Goal: Transaction & Acquisition: Obtain resource

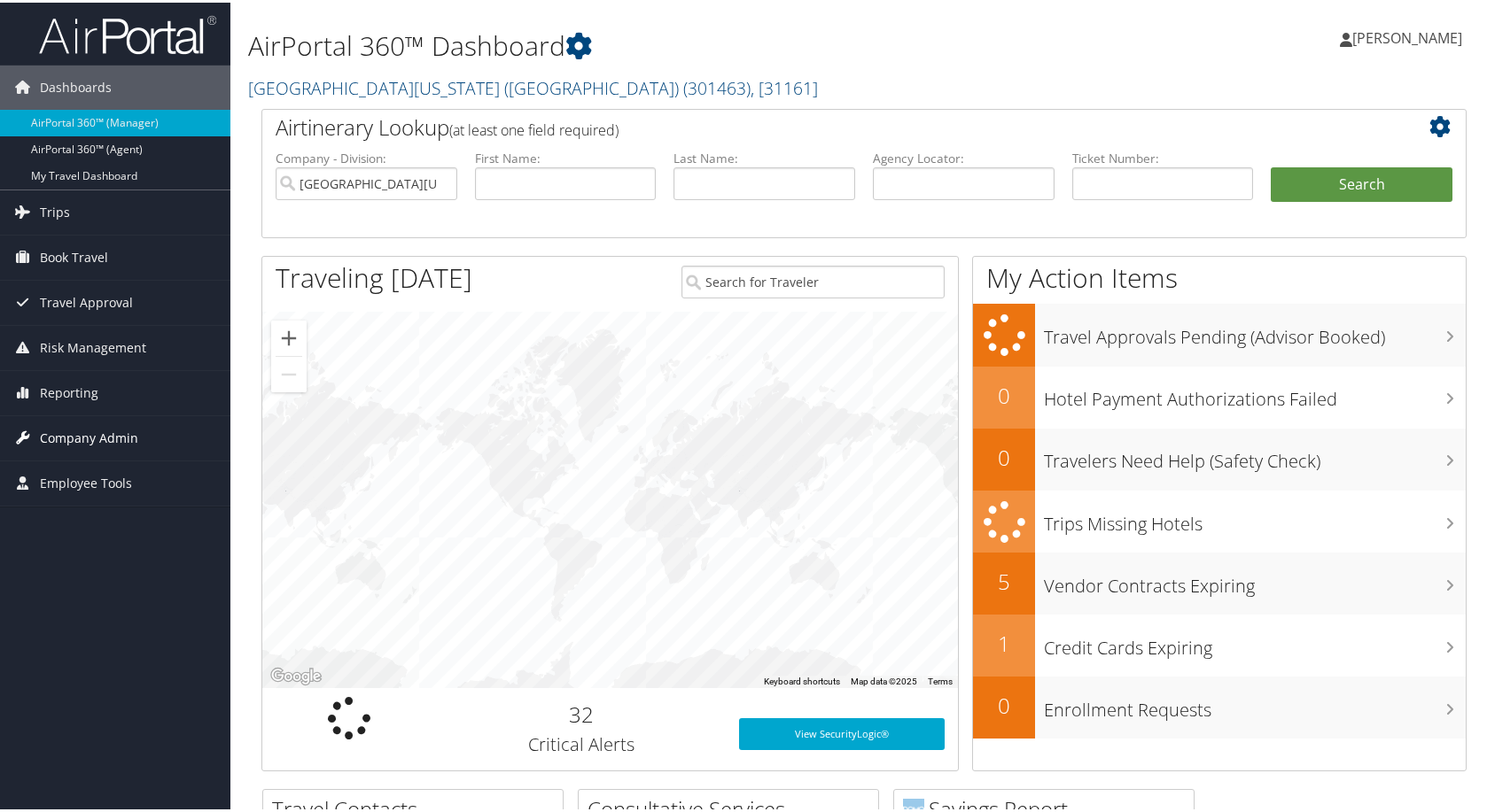
click at [147, 436] on link "Company Admin" at bounding box center [115, 436] width 231 height 45
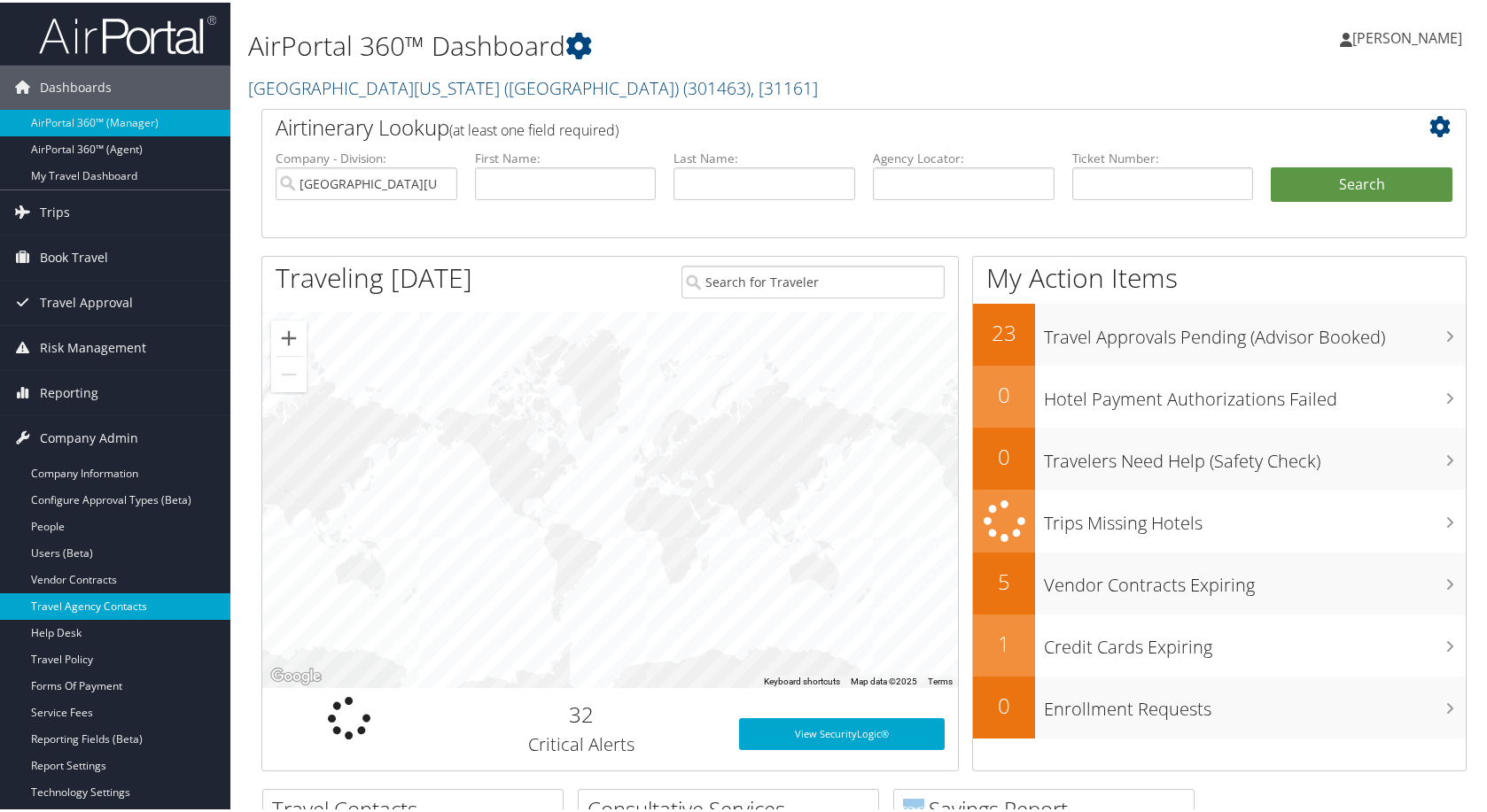
click at [129, 609] on link "Travel Agency Contacts" at bounding box center [115, 603] width 231 height 26
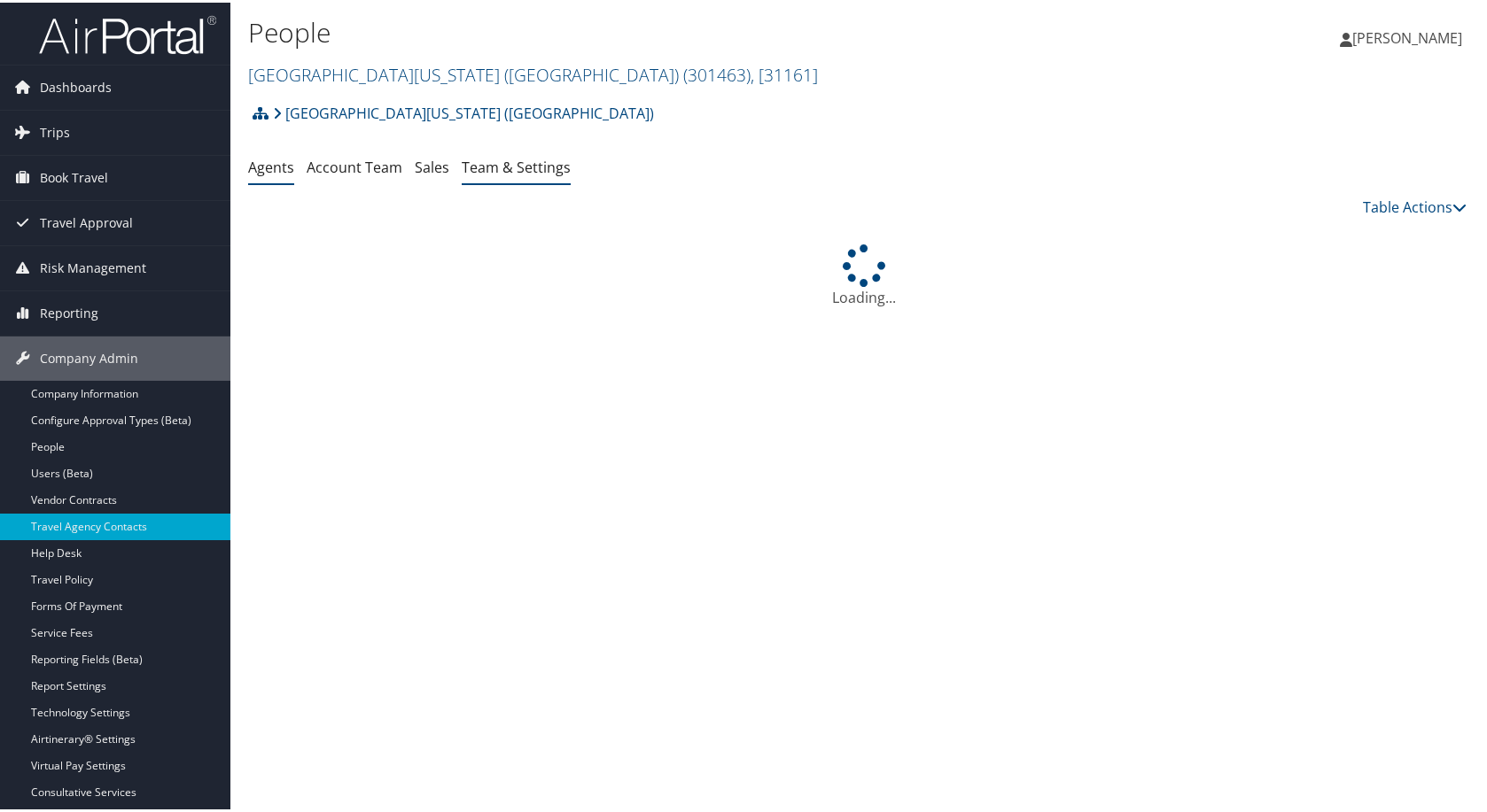
click at [571, 181] on li "Team & Settings" at bounding box center [516, 165] width 109 height 32
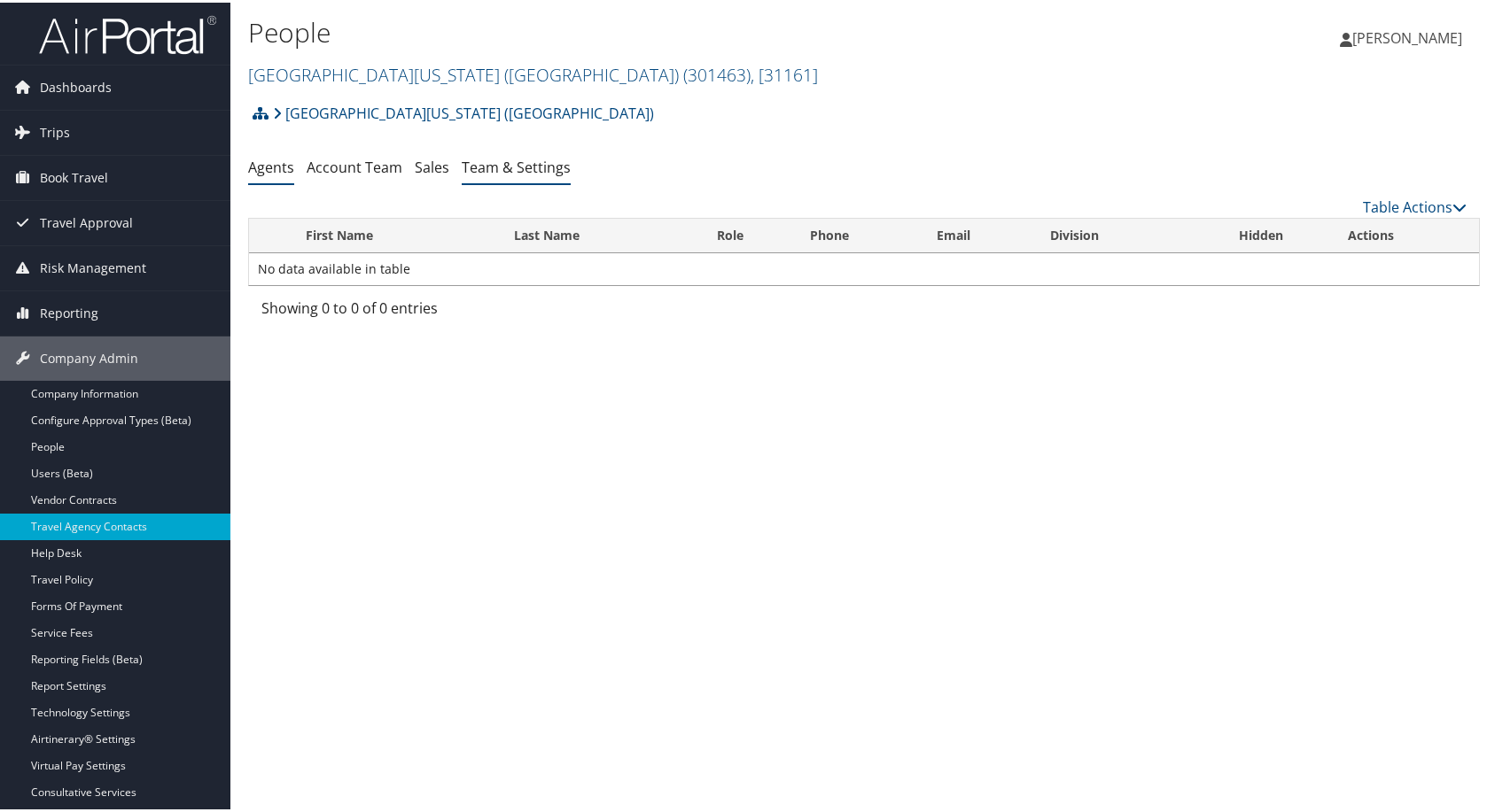
click at [571, 174] on link "Team & Settings" at bounding box center [516, 164] width 109 height 19
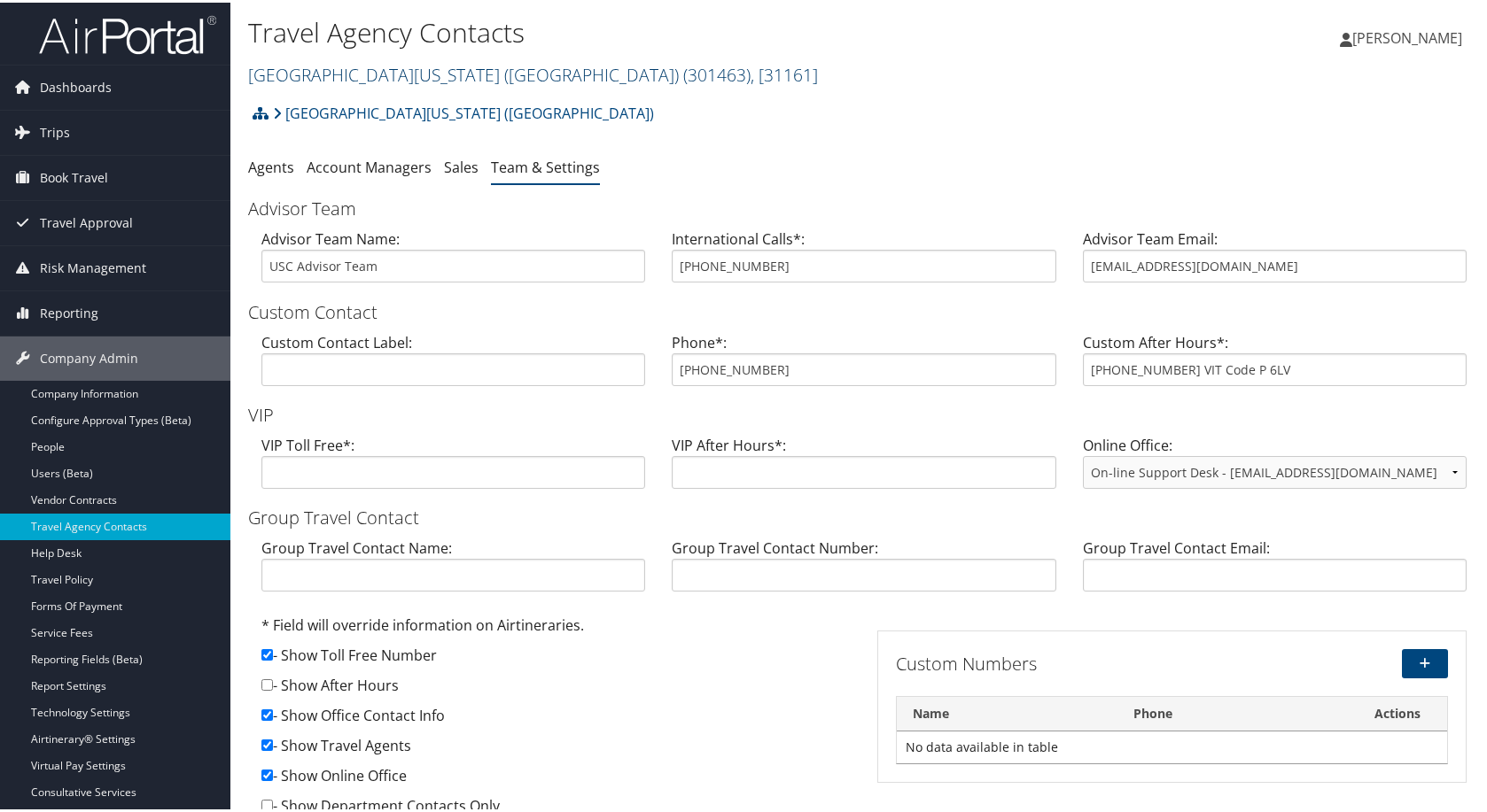
click at [719, 84] on span "( 301463 )" at bounding box center [717, 72] width 67 height 24
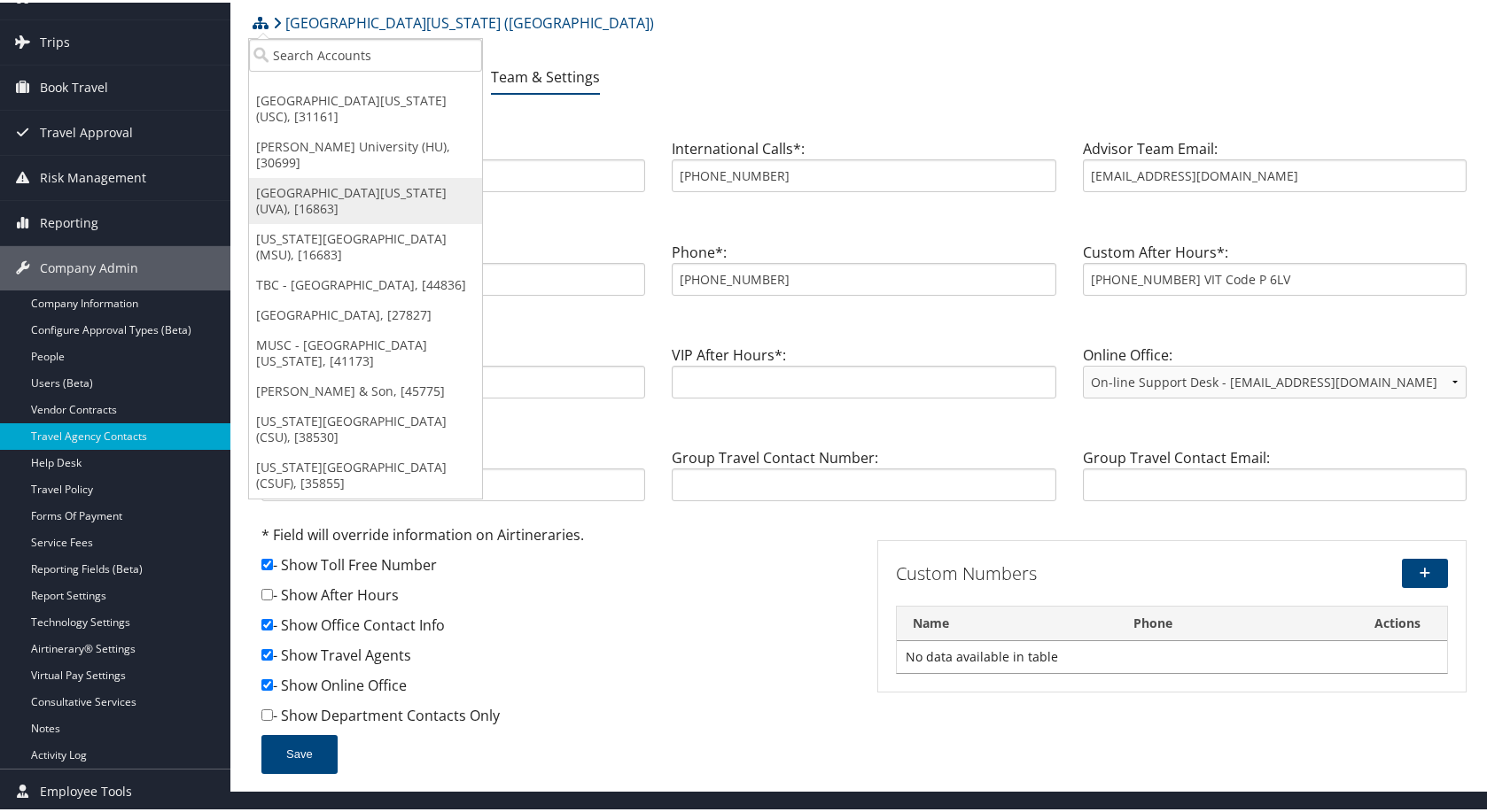
click at [374, 221] on link "[GEOGRAPHIC_DATA][US_STATE] (UVA), [16863]" at bounding box center [366, 198] width 233 height 46
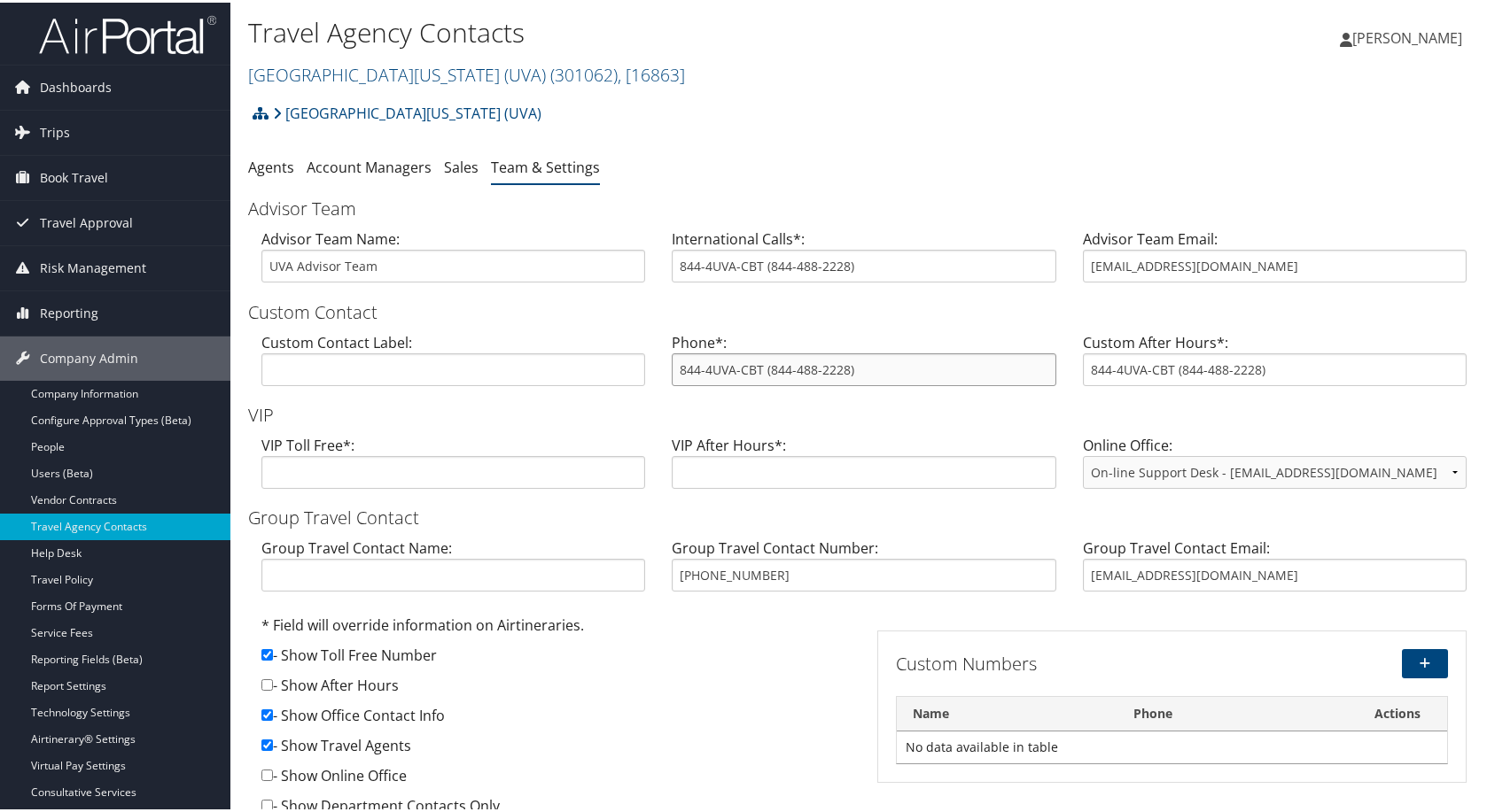
click at [832, 384] on input "844-4UVA-CBT (844-488-2228)" at bounding box center [863, 367] width 384 height 33
drag, startPoint x: 826, startPoint y: 502, endPoint x: 942, endPoint y: 509, distance: 116.2
click at [942, 384] on input "844-4UVA-CBT (844-488-2228)" at bounding box center [863, 367] width 384 height 33
drag, startPoint x: 1211, startPoint y: 356, endPoint x: 1289, endPoint y: 334, distance: 81.0
click at [1213, 280] on input "uva@cbtravel.com" at bounding box center [1275, 263] width 384 height 33
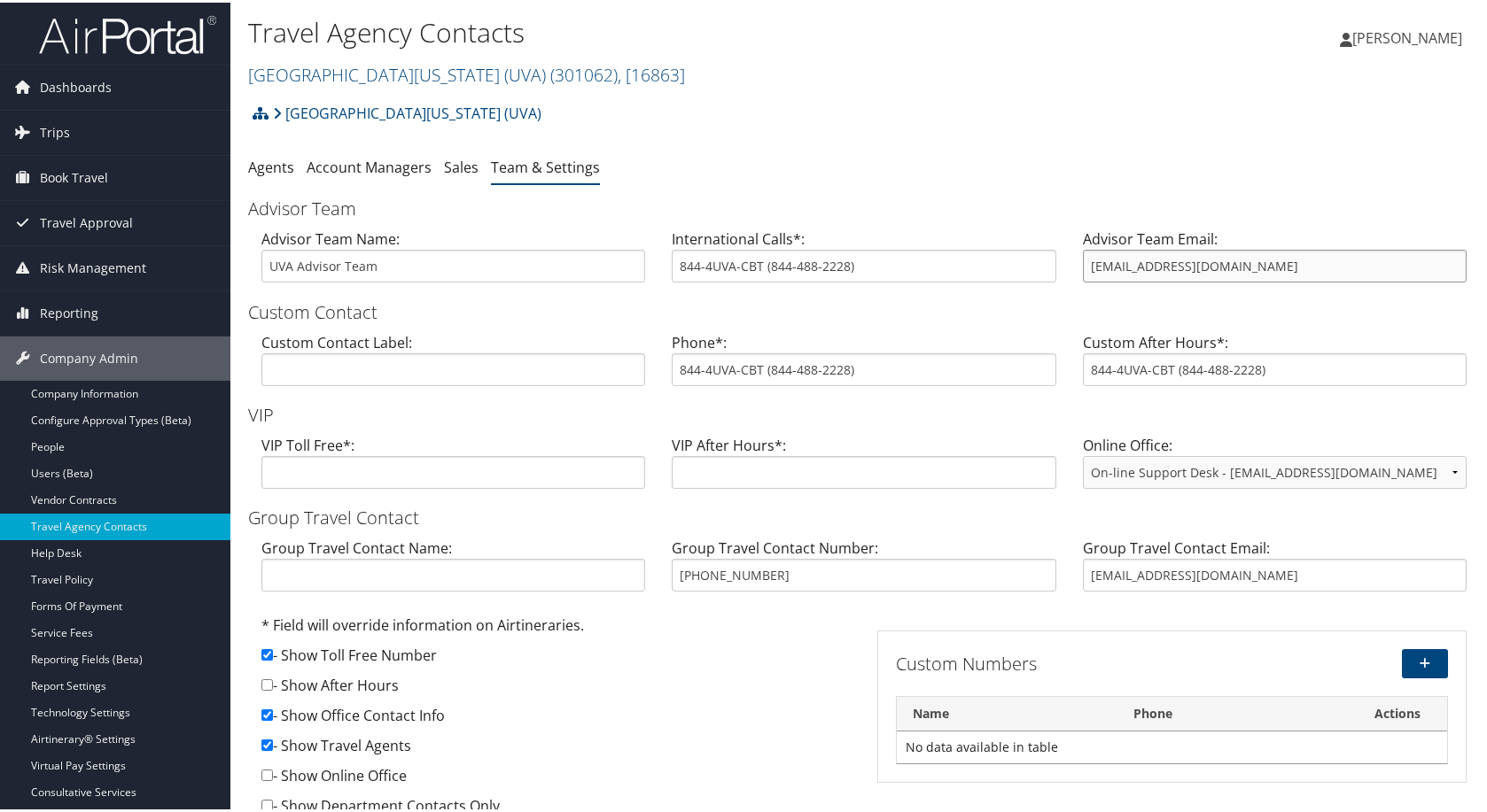
drag, startPoint x: 1288, startPoint y: 329, endPoint x: 1025, endPoint y: 329, distance: 263.0
click at [1025, 294] on div "Advisor Team Name: UVA Advisor Team International Calls*: 844-4UVA-CBT (844-488…" at bounding box center [863, 260] width 1232 height 68
click at [111, 78] on link "Dashboards" at bounding box center [115, 85] width 231 height 45
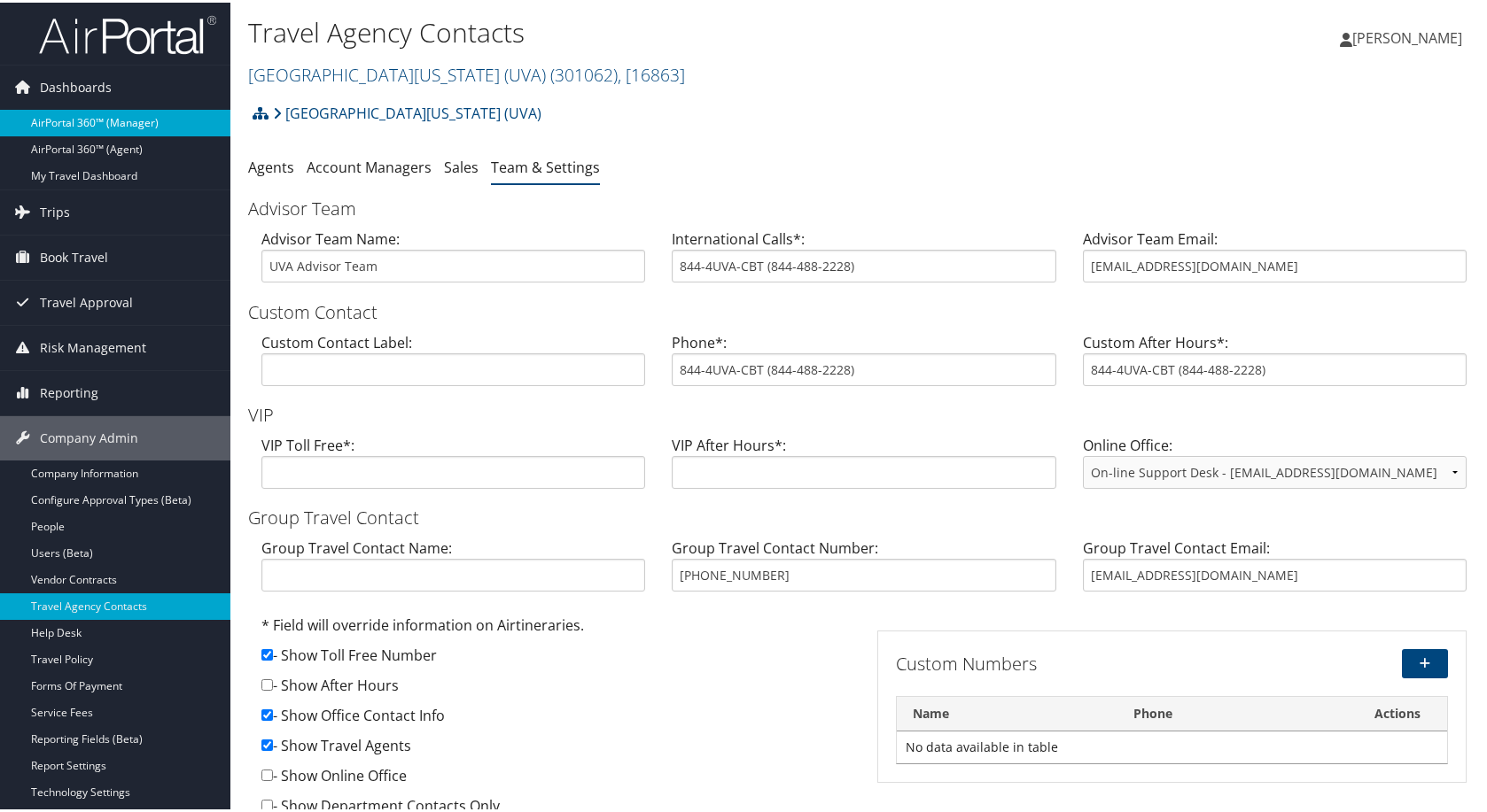
click at [127, 119] on link "AirPortal 360™ (Manager)" at bounding box center [115, 120] width 231 height 26
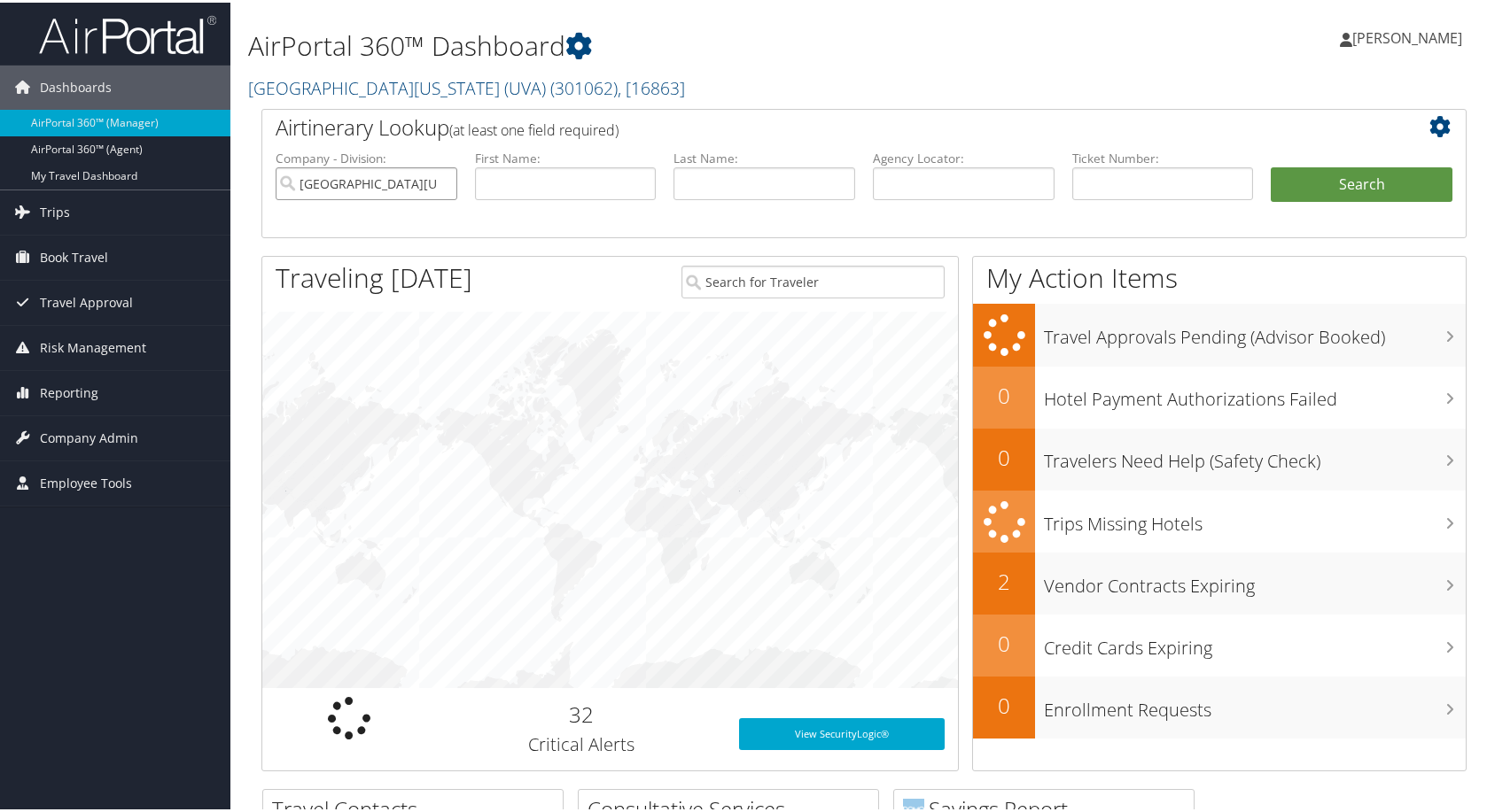
click at [427, 198] on input "[GEOGRAPHIC_DATA][US_STATE] (UVA)" at bounding box center [366, 181] width 181 height 33
click at [913, 198] on input "text" at bounding box center [963, 181] width 181 height 33
paste input "DL8NXR"
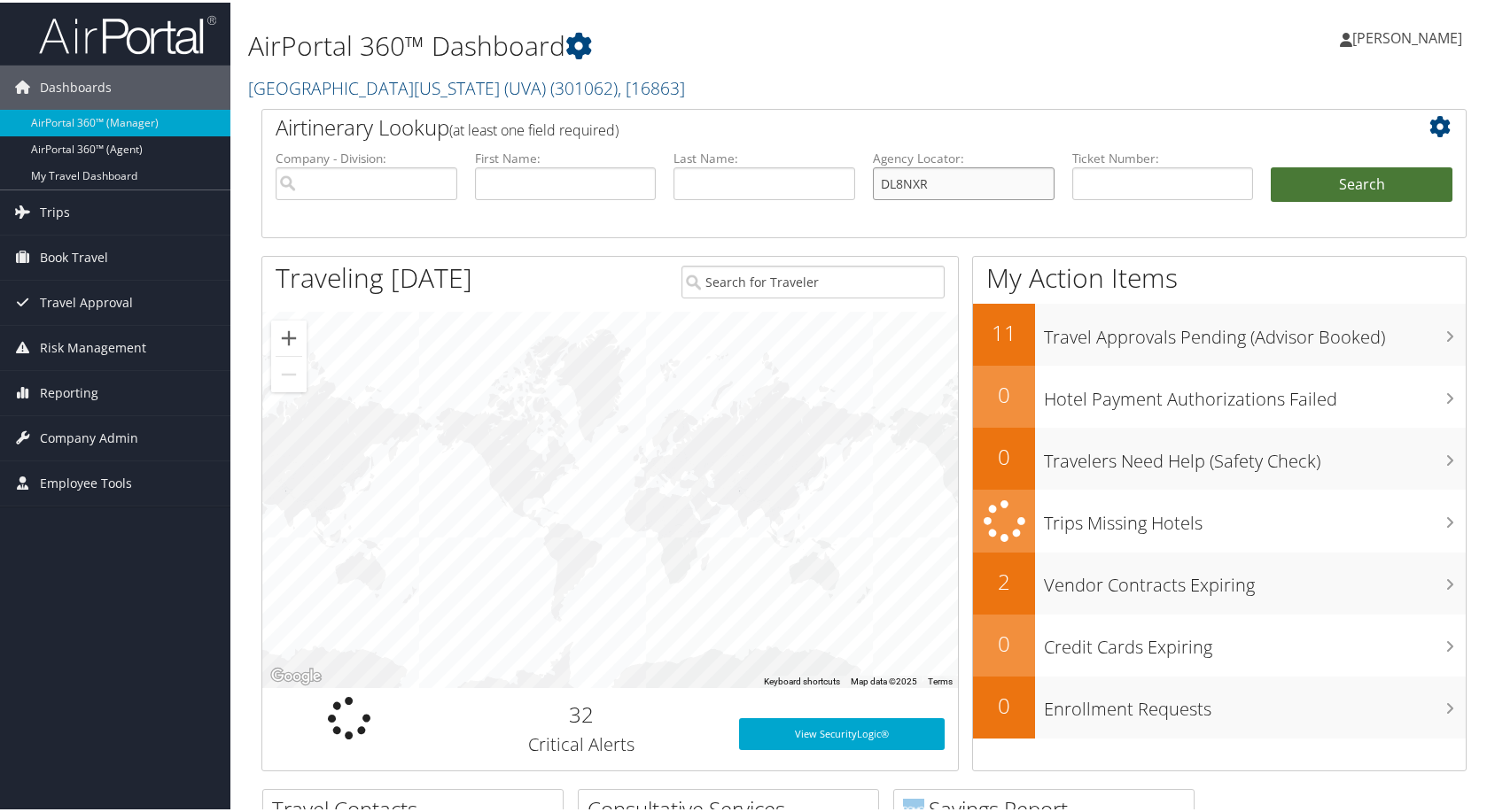
type input "DL8NXR"
click at [1303, 200] on button "Search" at bounding box center [1361, 182] width 181 height 36
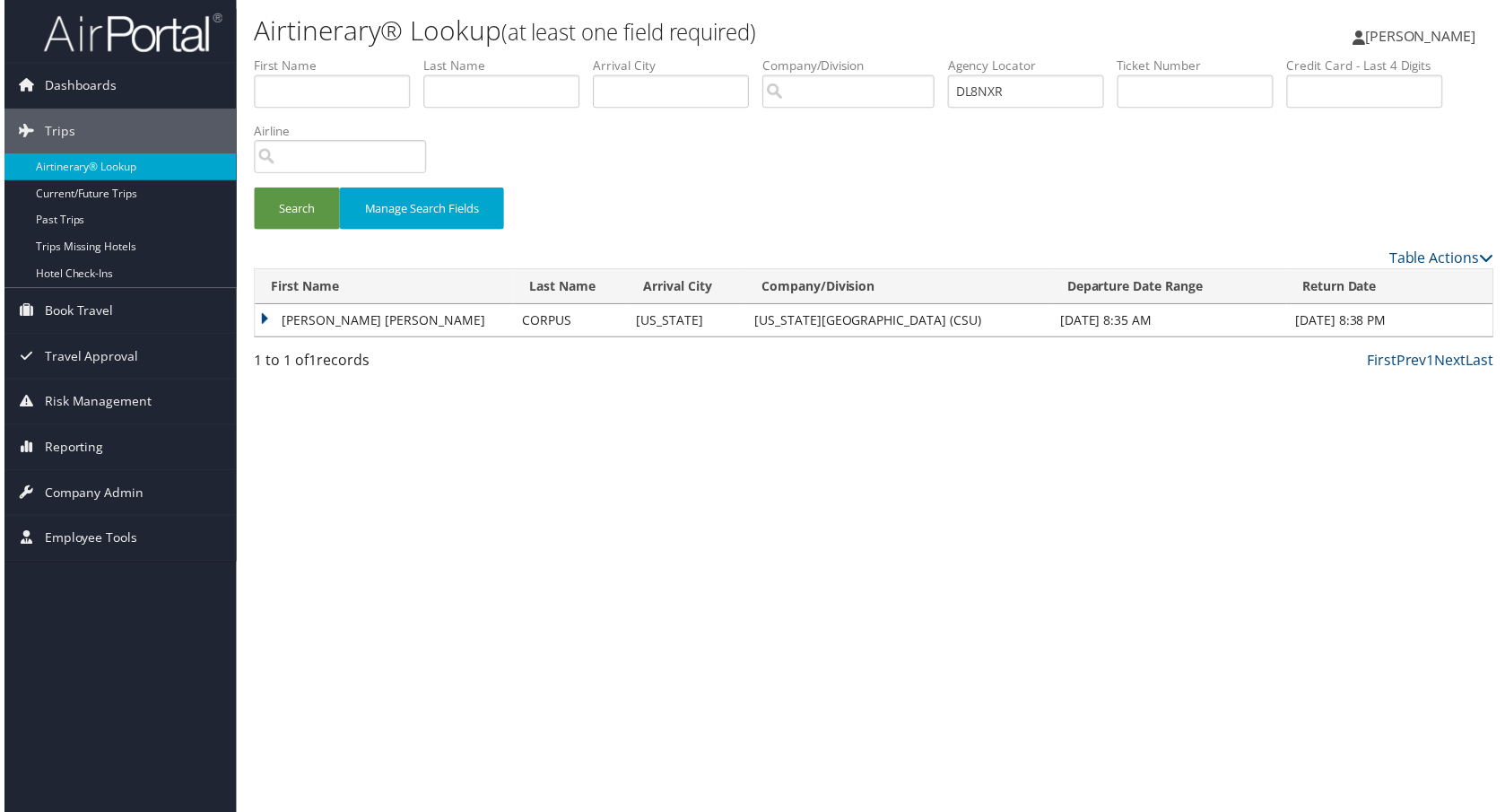
click at [307, 338] on td "BEN MATTHEW" at bounding box center [382, 321] width 260 height 32
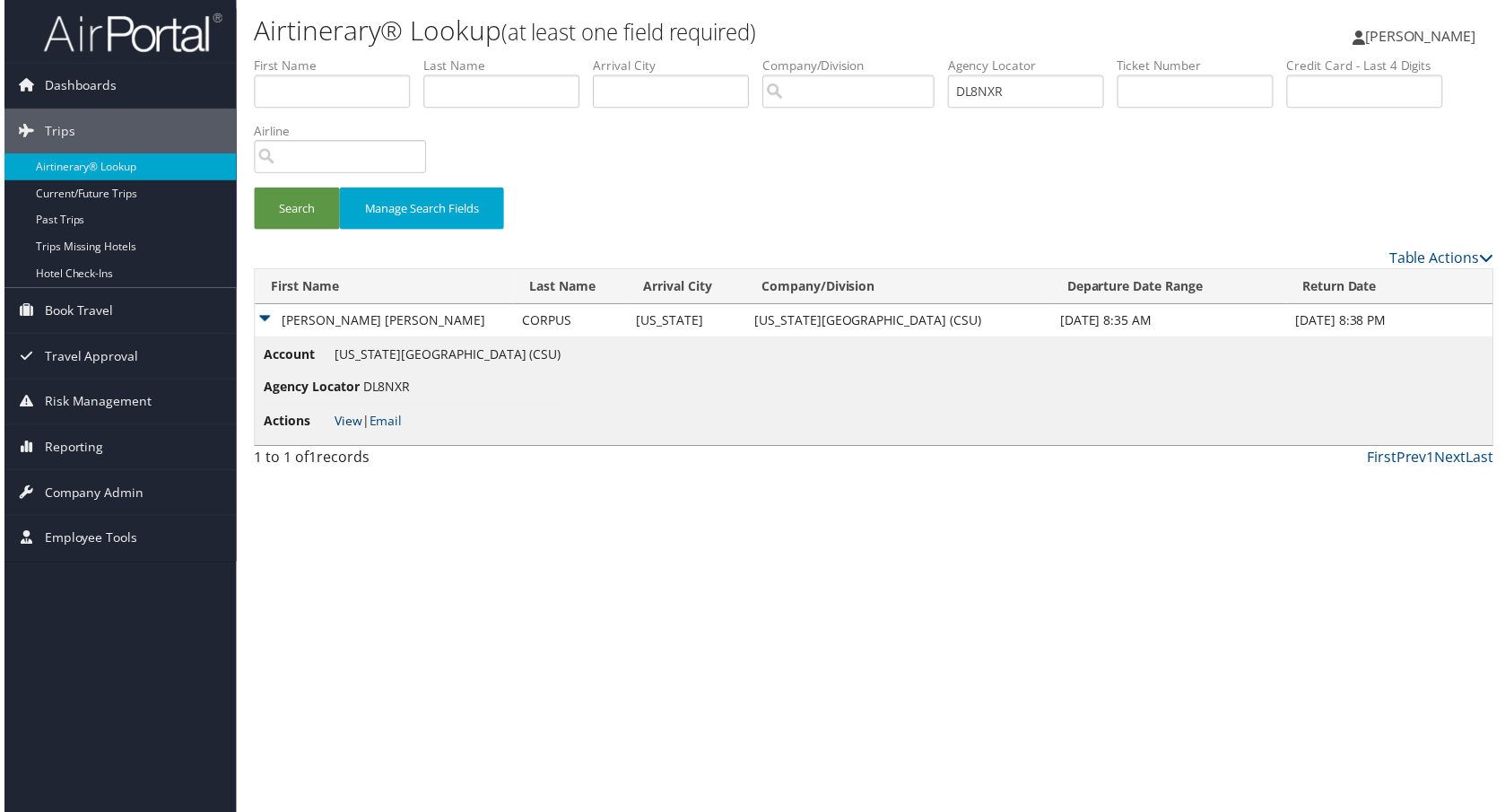
click at [355, 431] on link "View" at bounding box center [346, 423] width 28 height 17
drag, startPoint x: 394, startPoint y: 223, endPoint x: 189, endPoint y: 223, distance: 205.0
click at [189, 223] on div "Dashboards AirPortal 360™ (Manager) AirPortal 360™ (Agent) My Travel Dashboard …" at bounding box center [758, 411] width 1515 height 822
paste input "G8B8G"
type input "DG8B8G"
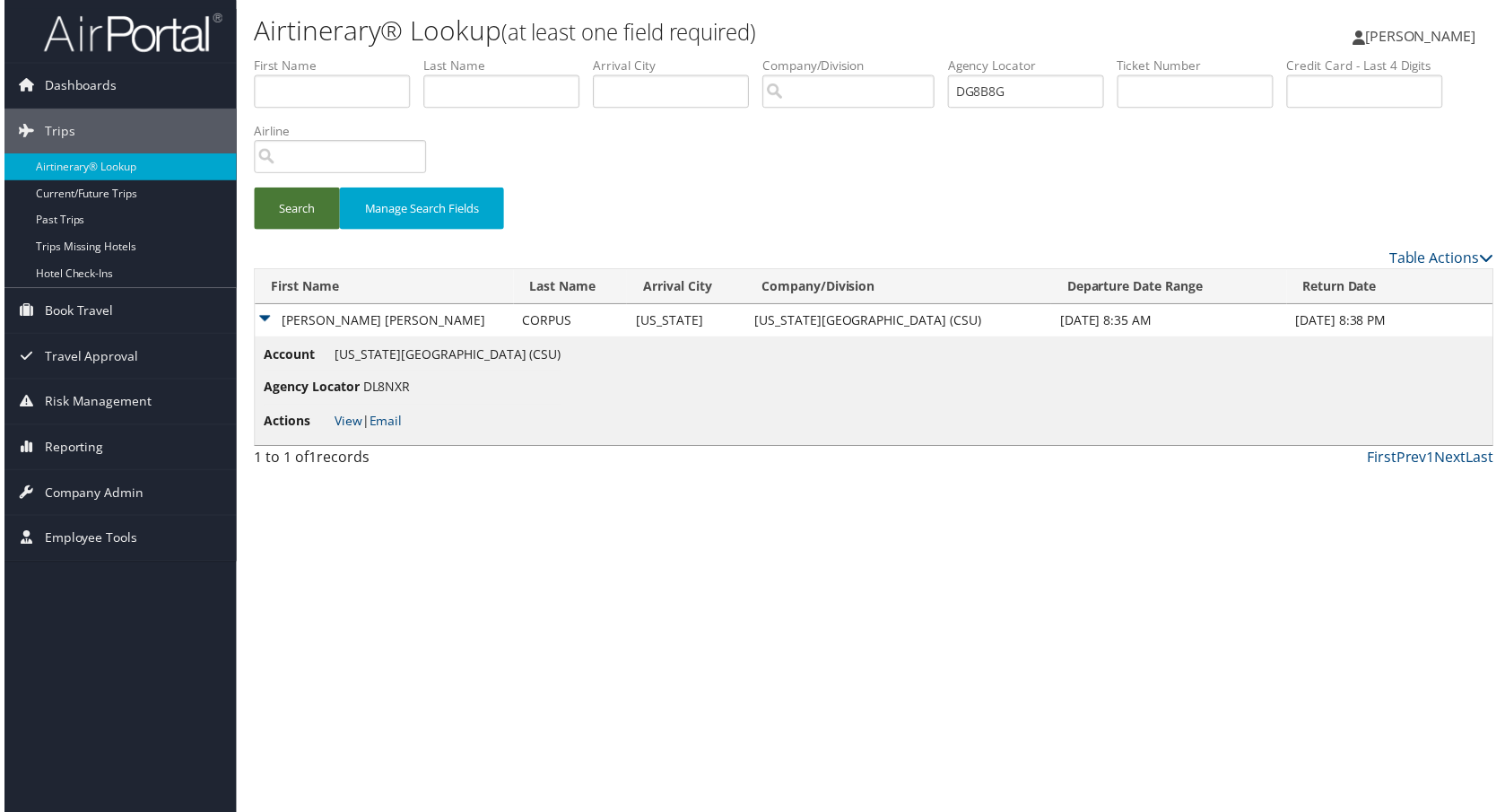
click at [327, 231] on button "Search" at bounding box center [293, 209] width 86 height 42
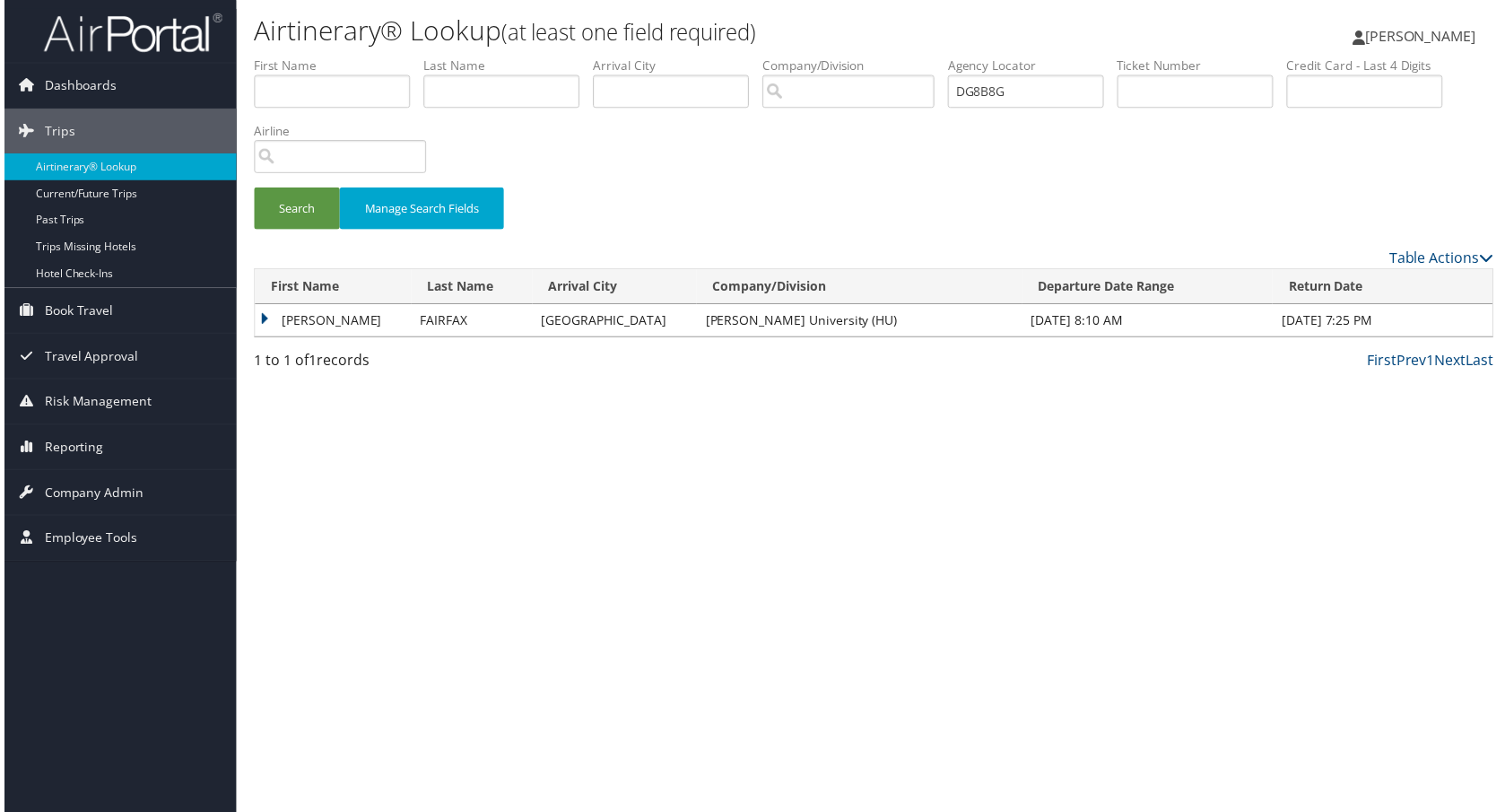
click at [248, 462] on div "Airtinerary® Lookup (at least one field required) Joyce Gates Joyce Gates My Se…" at bounding box center [875, 411] width 1283 height 822
click at [274, 338] on td "ROGER A" at bounding box center [330, 321] width 157 height 32
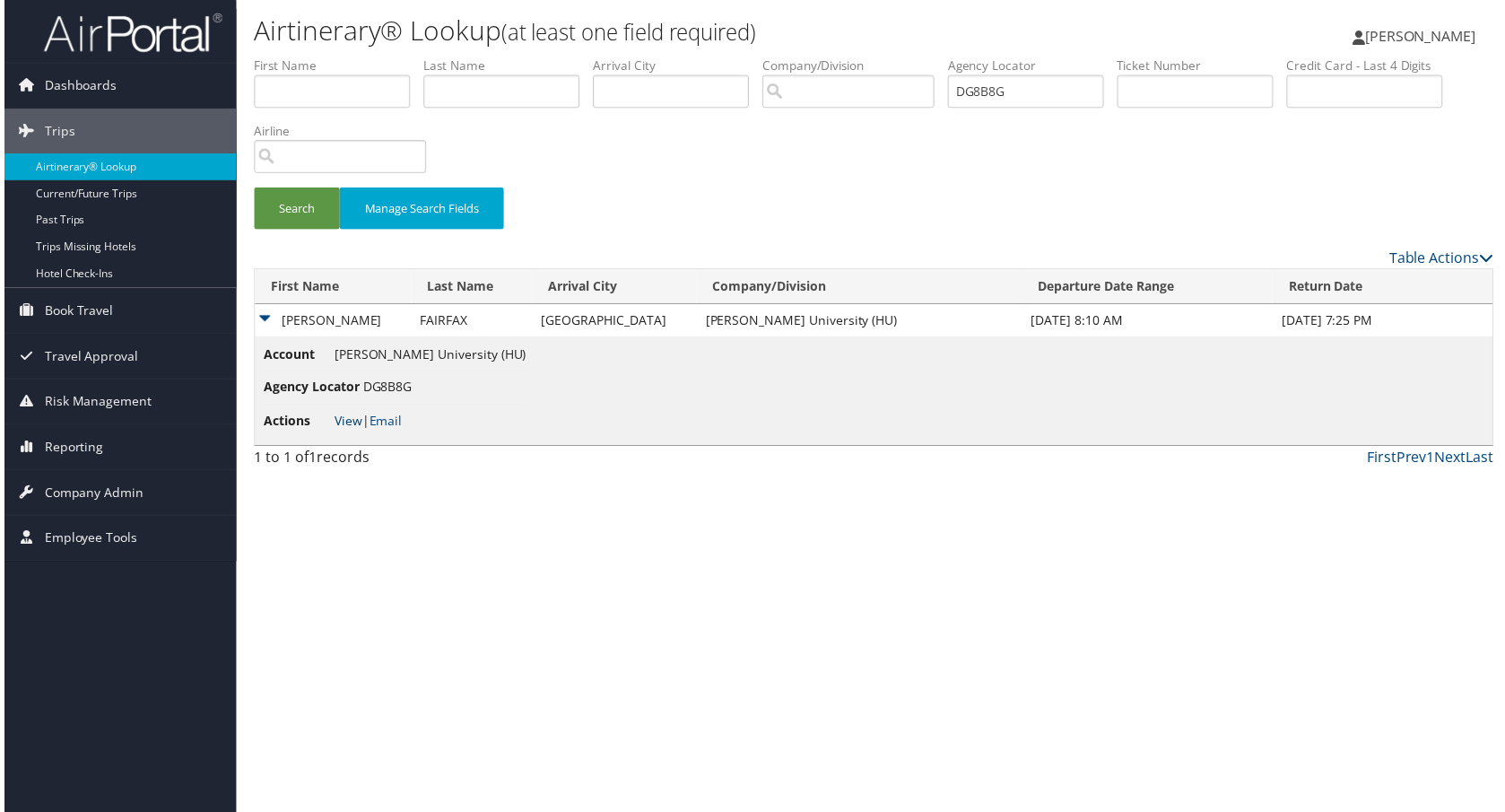
click at [349, 431] on link "View" at bounding box center [346, 423] width 28 height 17
click at [360, 431] on link "View" at bounding box center [346, 423] width 28 height 17
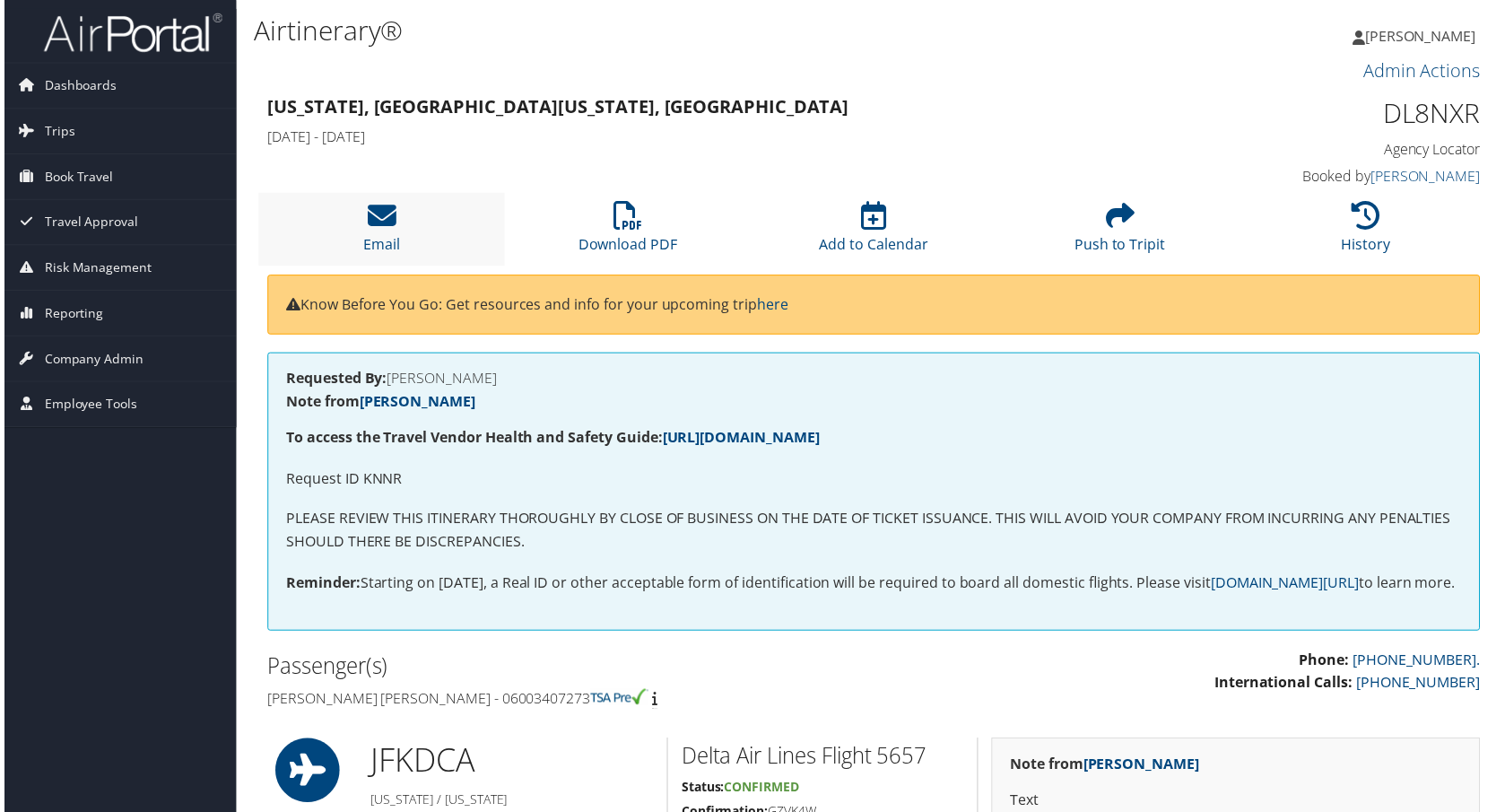
click at [395, 267] on li "Email" at bounding box center [379, 230] width 247 height 73
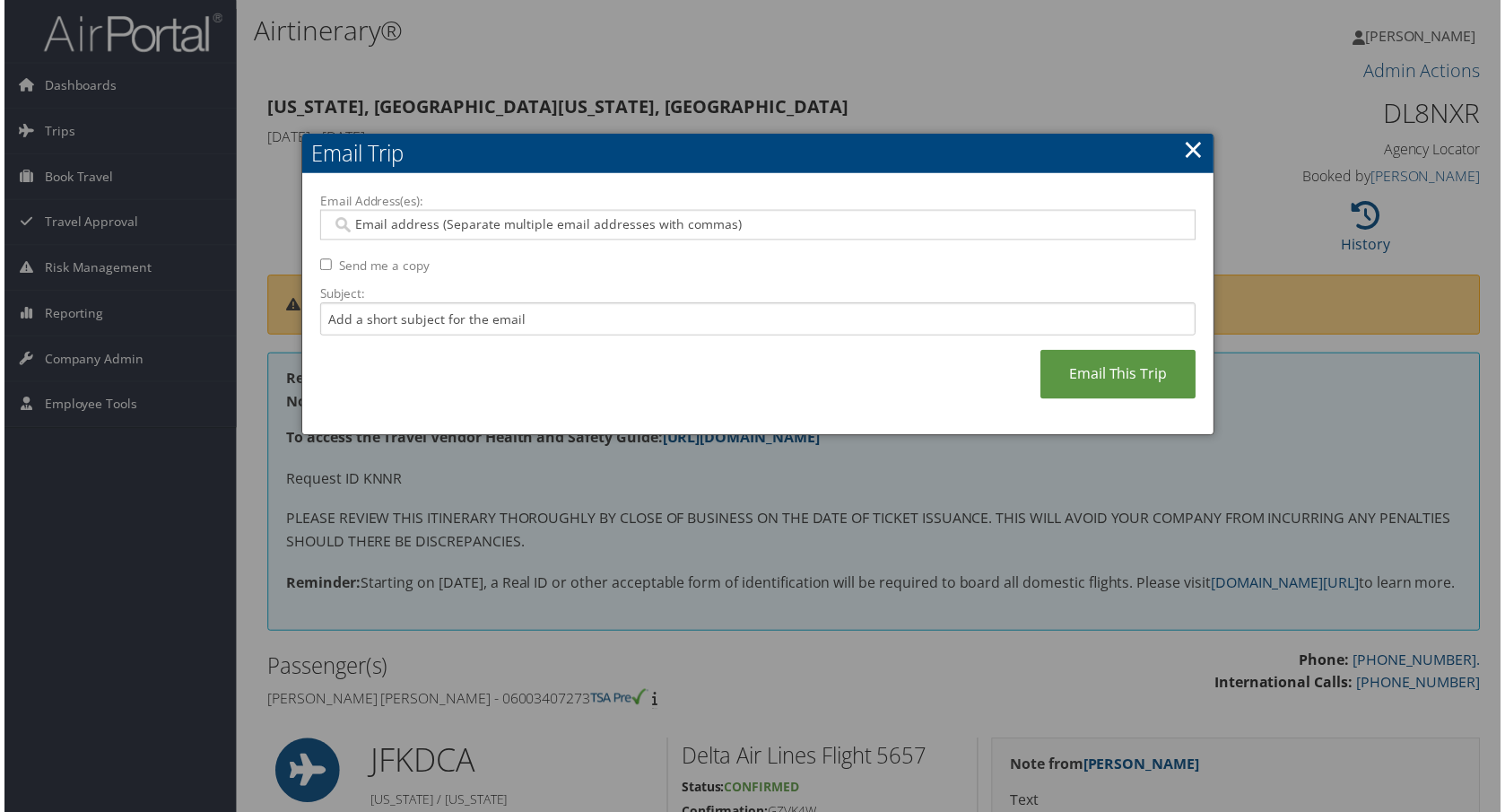
click at [329, 271] on input "Send me a copy" at bounding box center [323, 266] width 12 height 12
checkbox input "true"
click at [368, 235] on input "Email Address(es):" at bounding box center [748, 225] width 839 height 18
paste input "SCARMONA@CSUMB.EDU"
type input "SCARMONA@CSUMB.EDU"
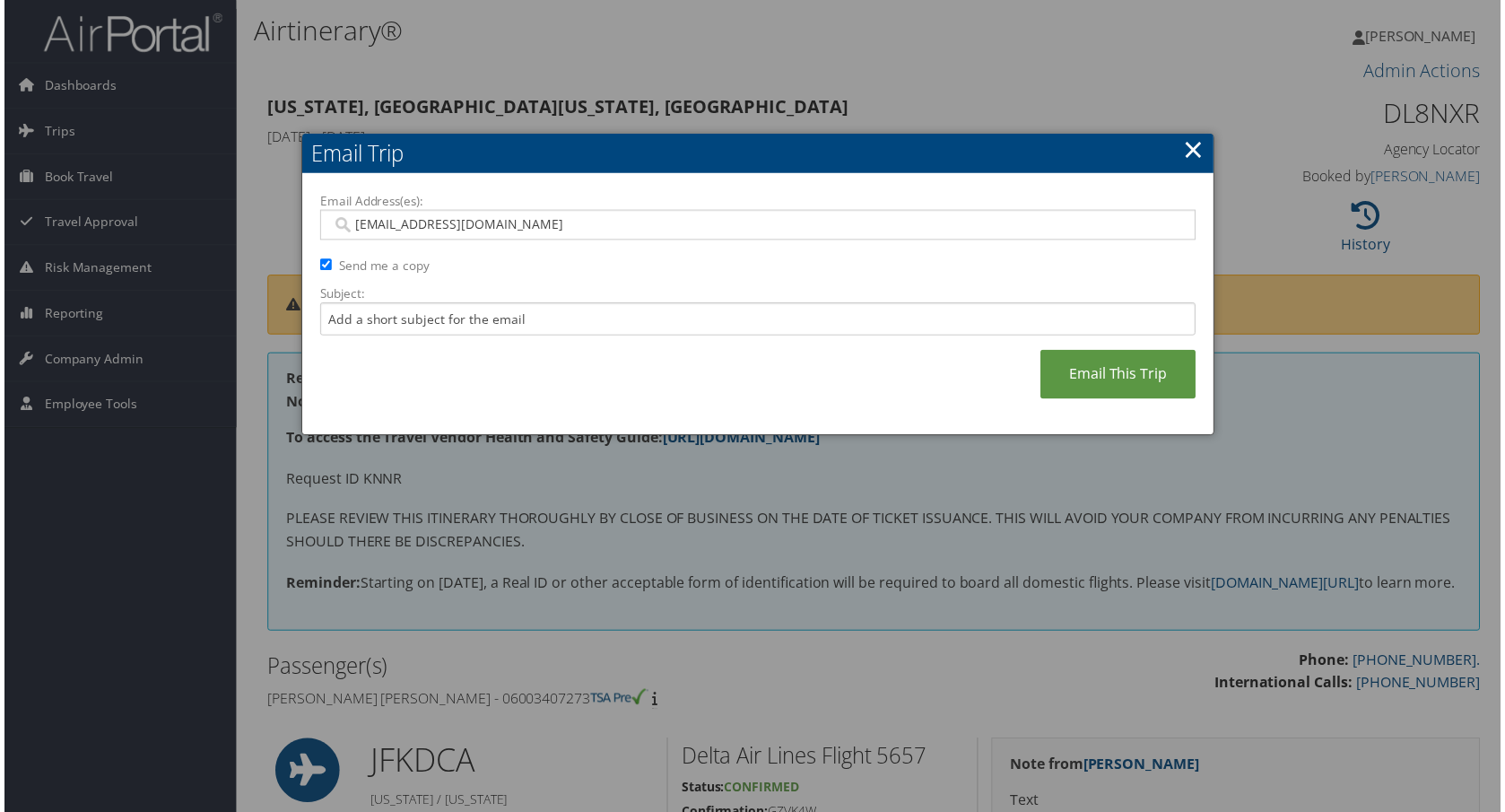
type input "SCARMONA@CSUMB.EDU"
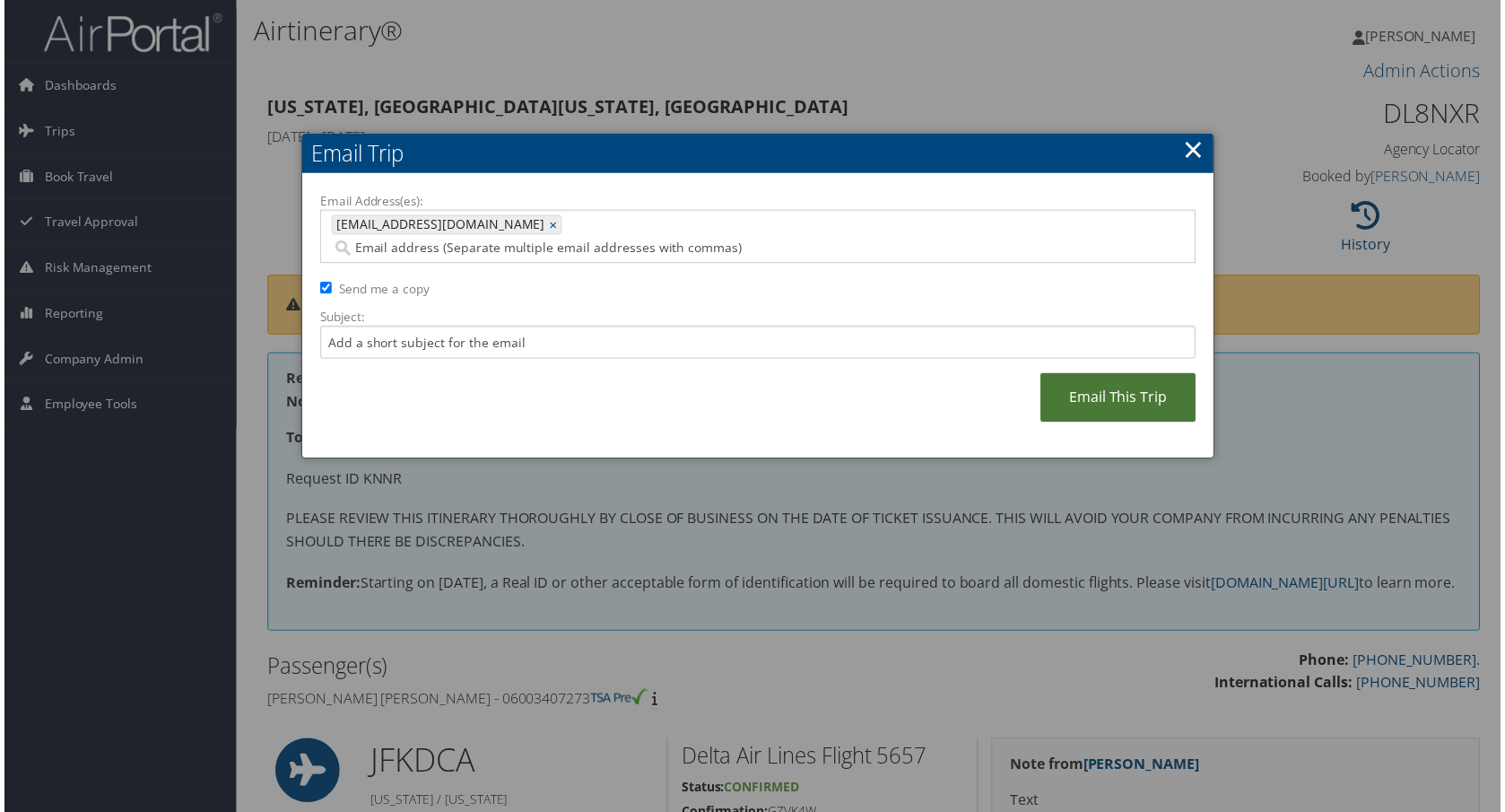
click at [1058, 424] on link "Email This Trip" at bounding box center [1119, 399] width 156 height 49
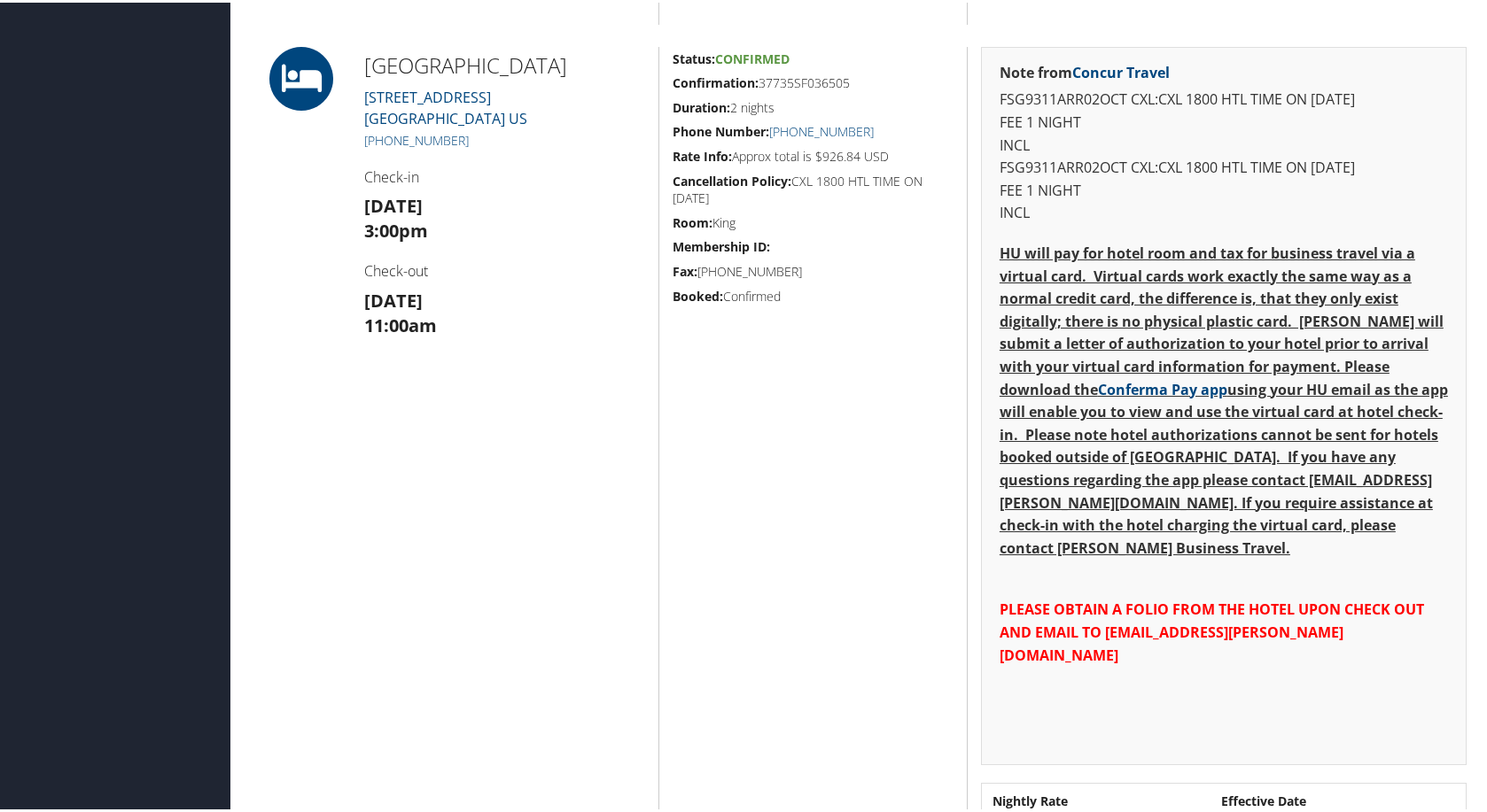
scroll to position [1329, 0]
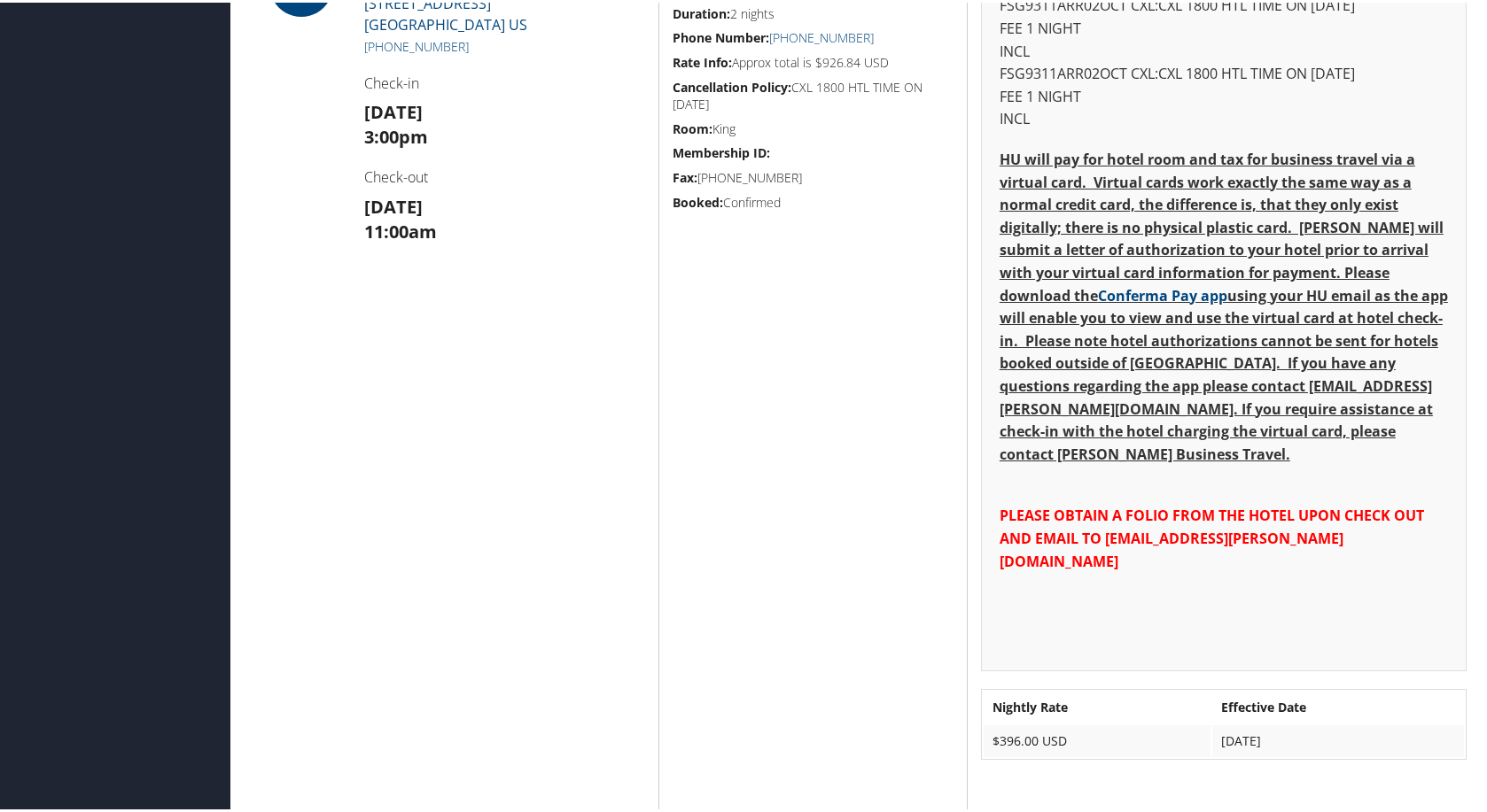
click at [502, 90] on h4 "Check-in" at bounding box center [504, 80] width 282 height 19
click at [520, 90] on h4 "Check-in" at bounding box center [504, 80] width 282 height 19
click at [524, 90] on h4 "Check-in" at bounding box center [504, 80] width 282 height 19
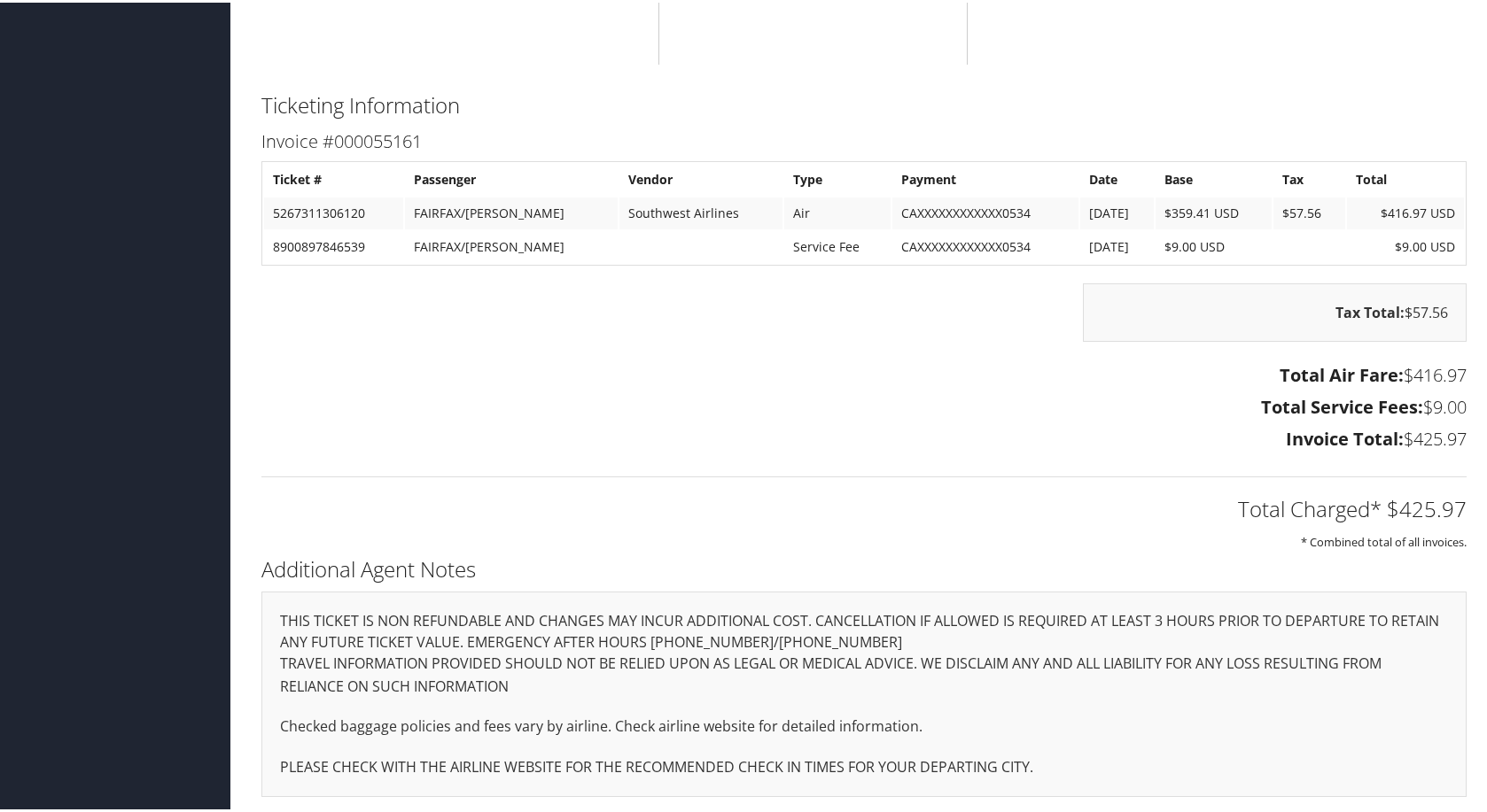
scroll to position [3985, 0]
click at [845, 425] on h3 "Invoice Total: $425.97" at bounding box center [864, 437] width 1205 height 25
click at [445, 425] on h3 "Invoice Total: $425.97" at bounding box center [864, 437] width 1205 height 25
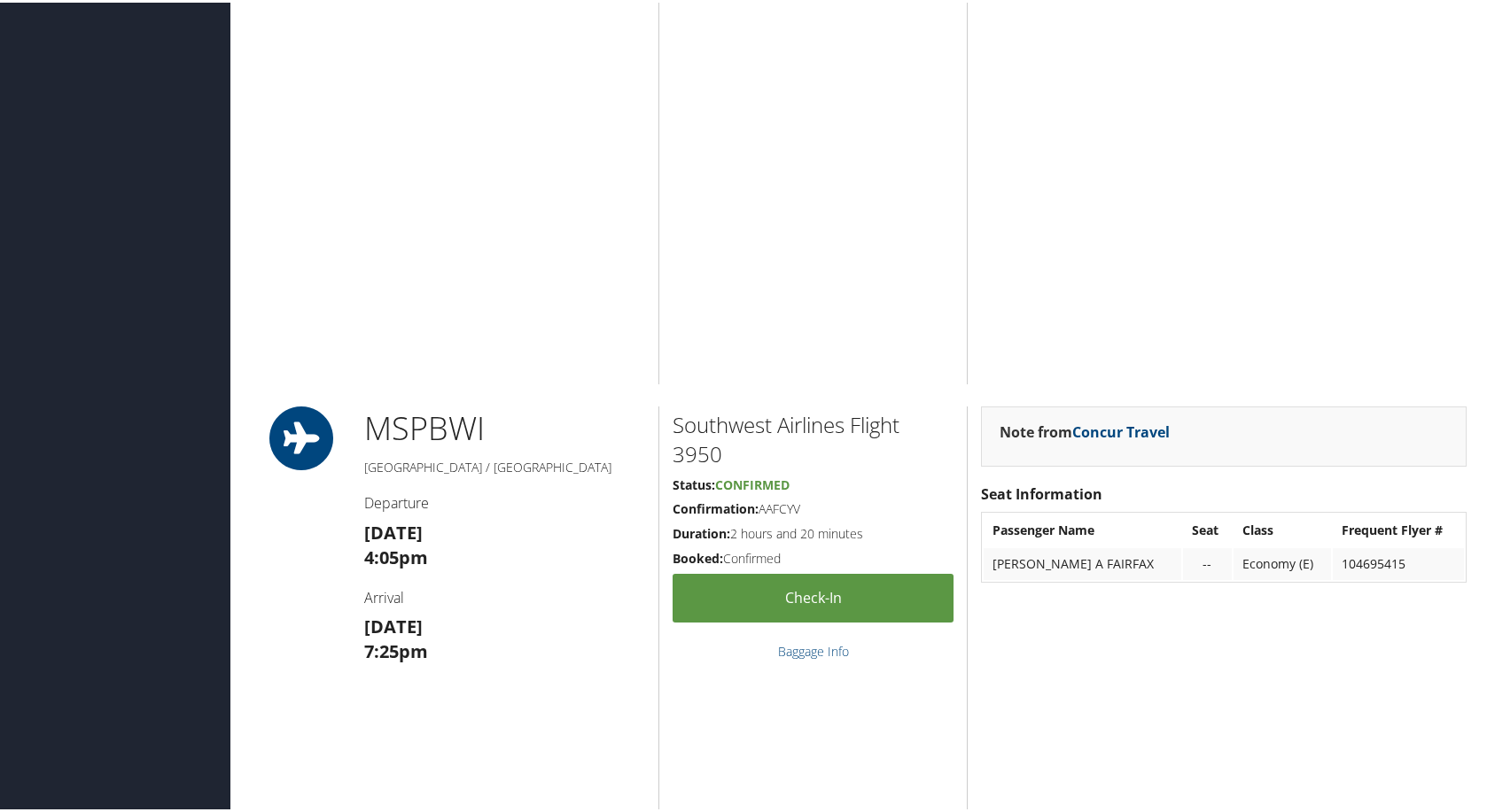
scroll to position [2657, 0]
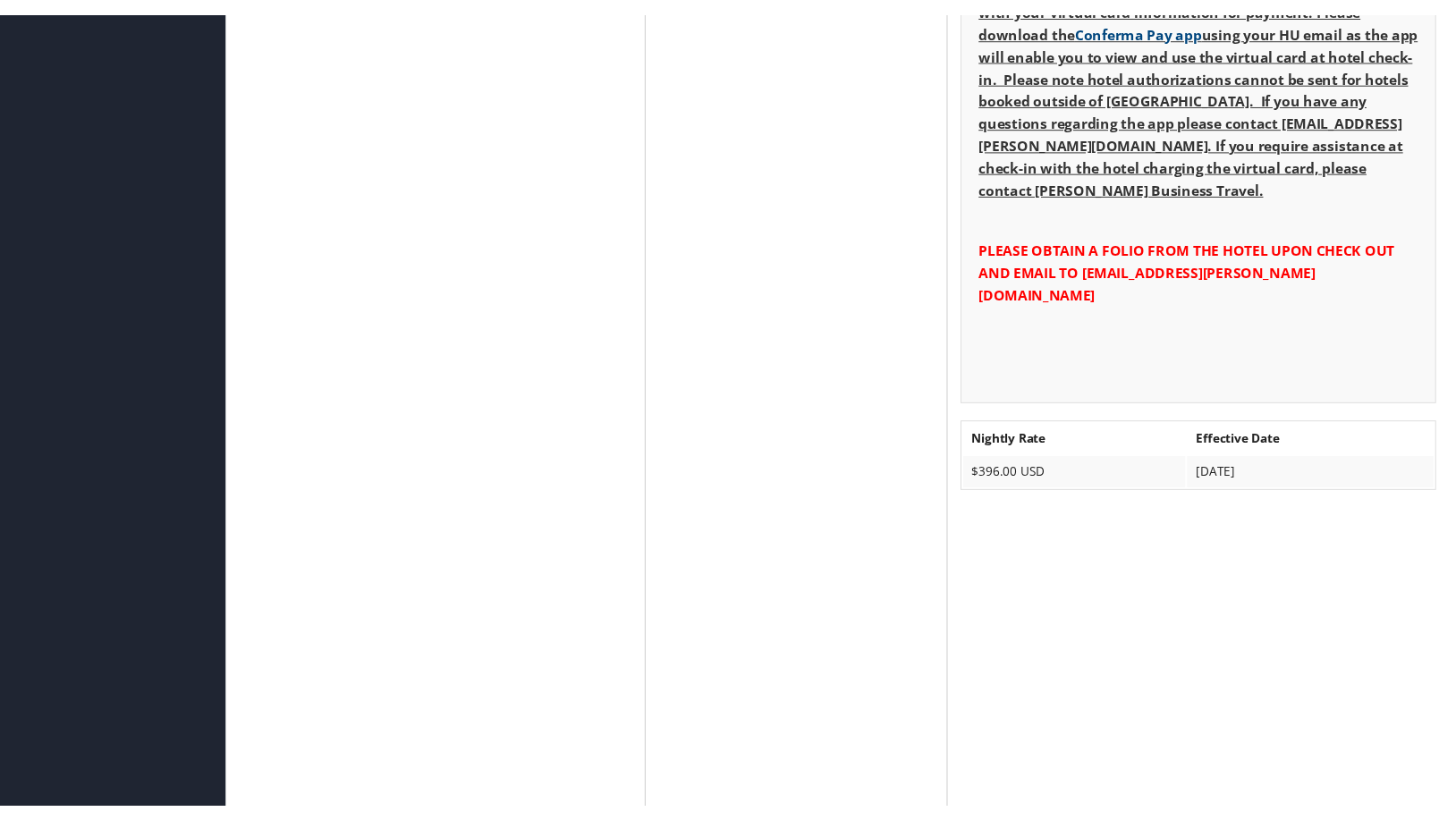
scroll to position [1520, 0]
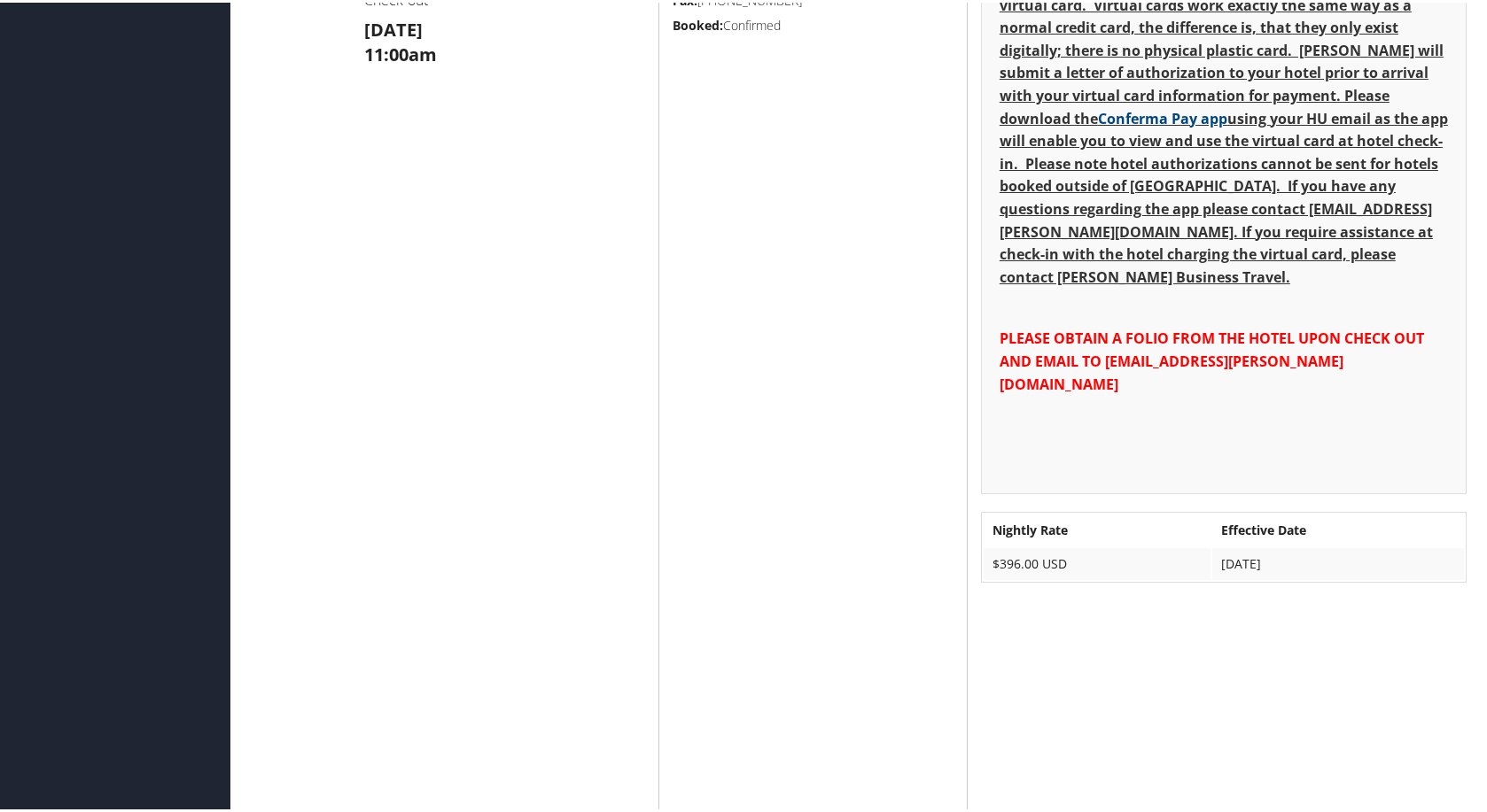
drag, startPoint x: 632, startPoint y: 234, endPoint x: 377, endPoint y: 185, distance: 259.7
copy h2 "[GEOGRAPHIC_DATA]"
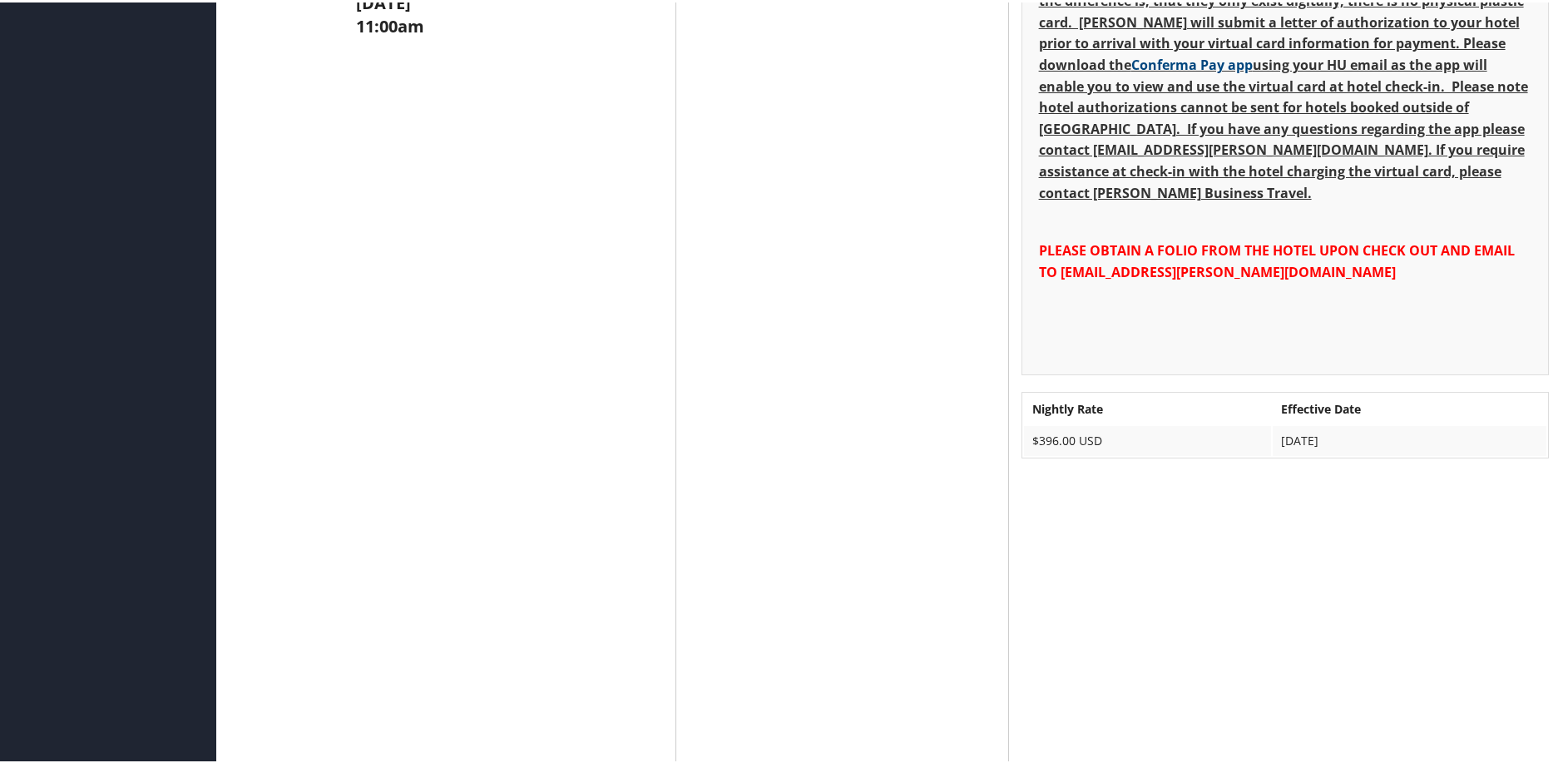
drag, startPoint x: 433, startPoint y: 296, endPoint x: 358, endPoint y: 302, distance: 75.2
click at [358, 302] on div "[GEOGRAPHIC_DATA] [GEOGRAPHIC_DATA] [STREET_ADDRESS] [PHONE_NUMBER] Check-in [D…" at bounding box center [509, 452] width 332 height 1380
copy link "[PHONE_NUMBER]"
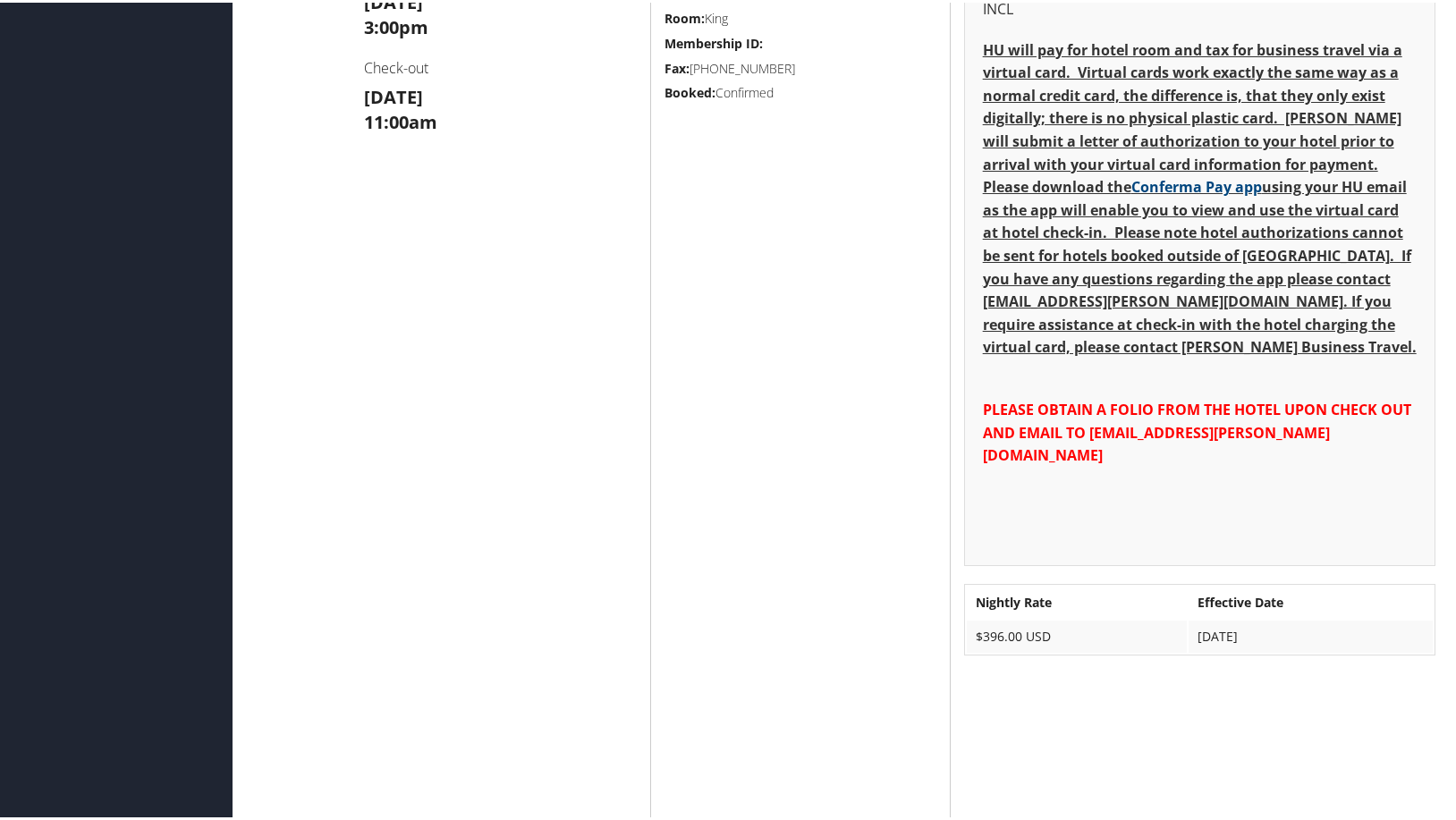
click at [547, 452] on div "[GEOGRAPHIC_DATA] [GEOGRAPHIC_DATA] [STREET_ADDRESS] [PHONE_NUMBER] Check-in [D…" at bounding box center [501, 650] width 300 height 1622
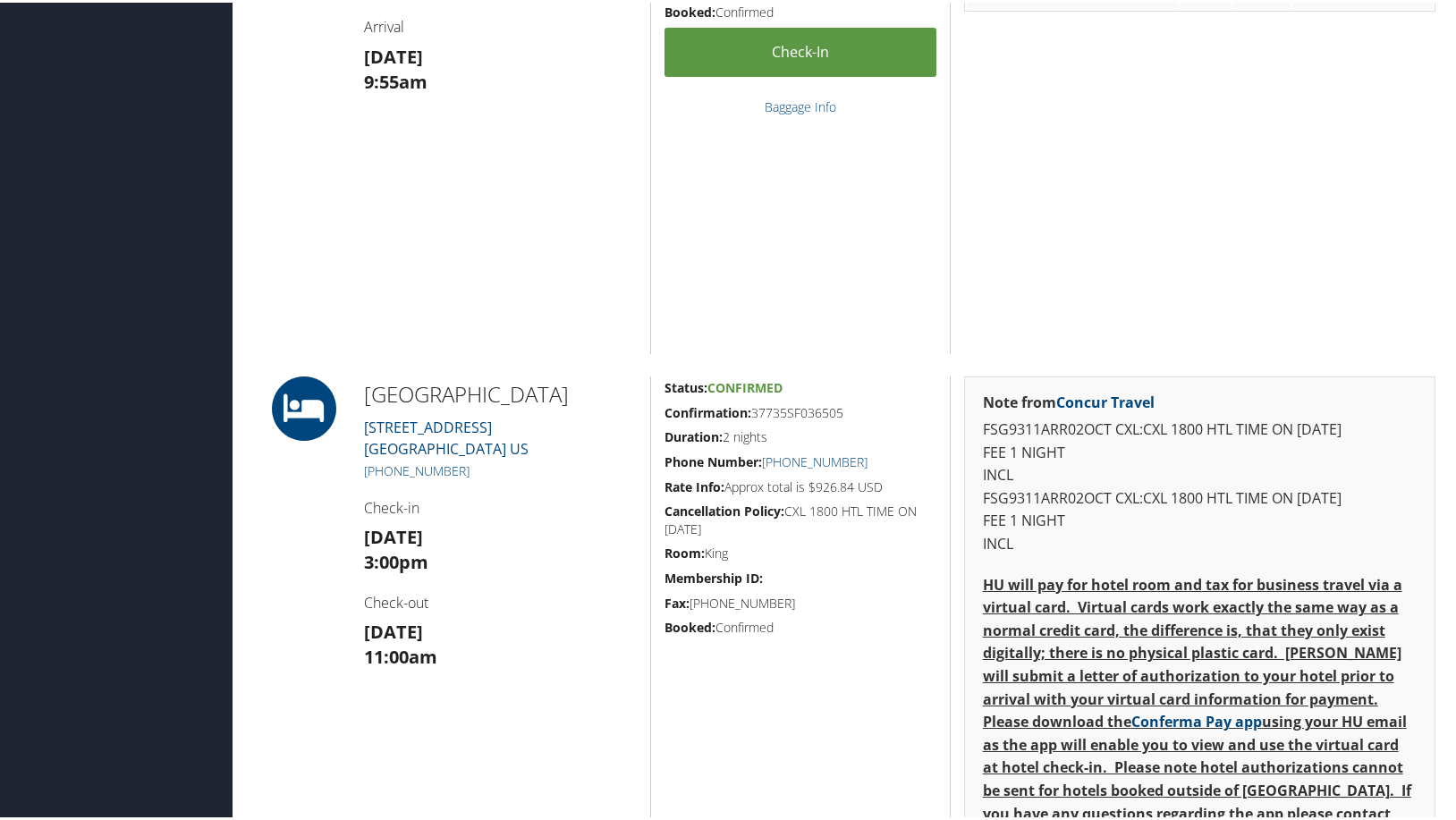
scroll to position [984, 0]
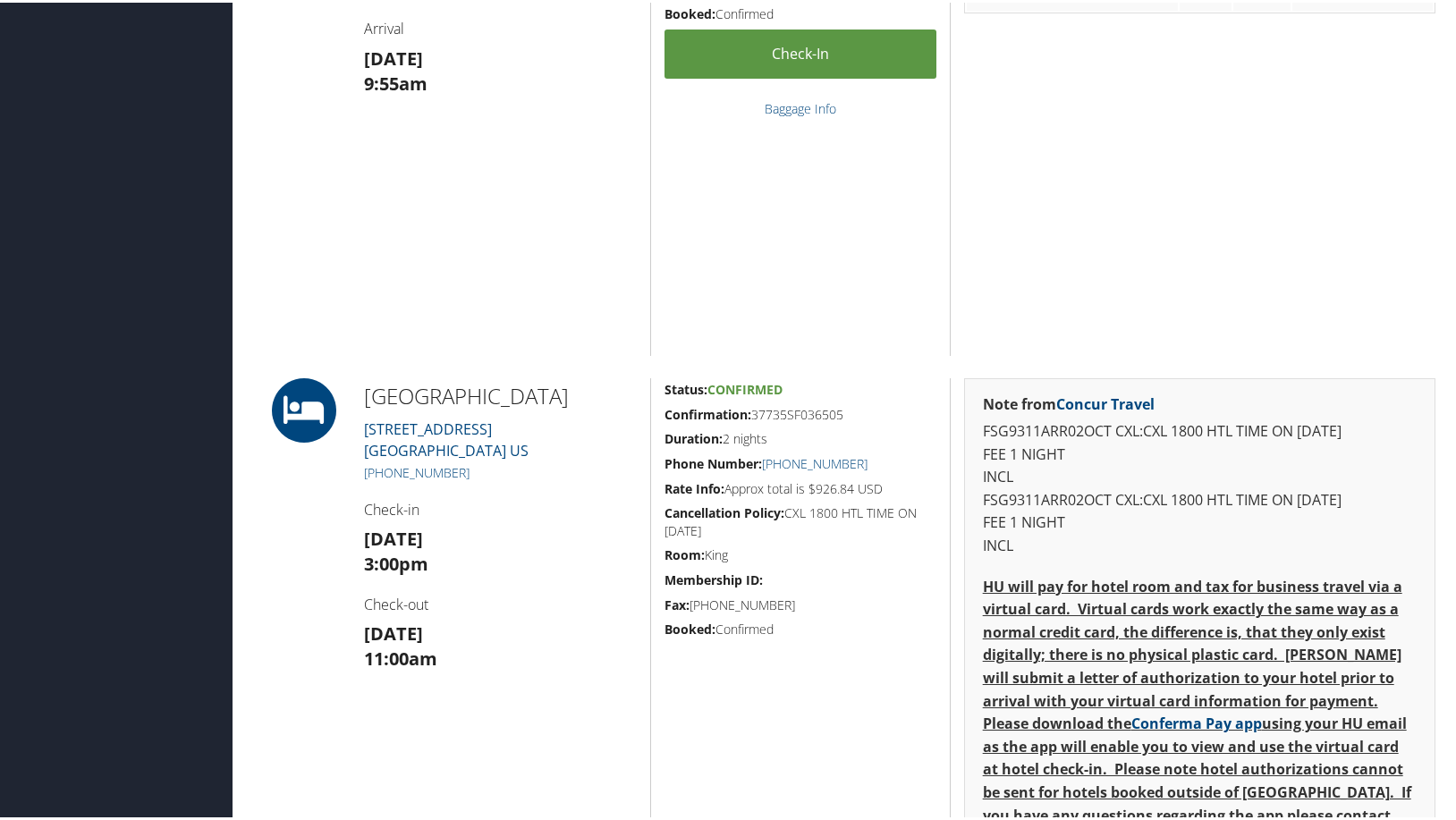
click at [610, 94] on h3 "Thu 02 Oct 9:55am" at bounding box center [501, 69] width 272 height 50
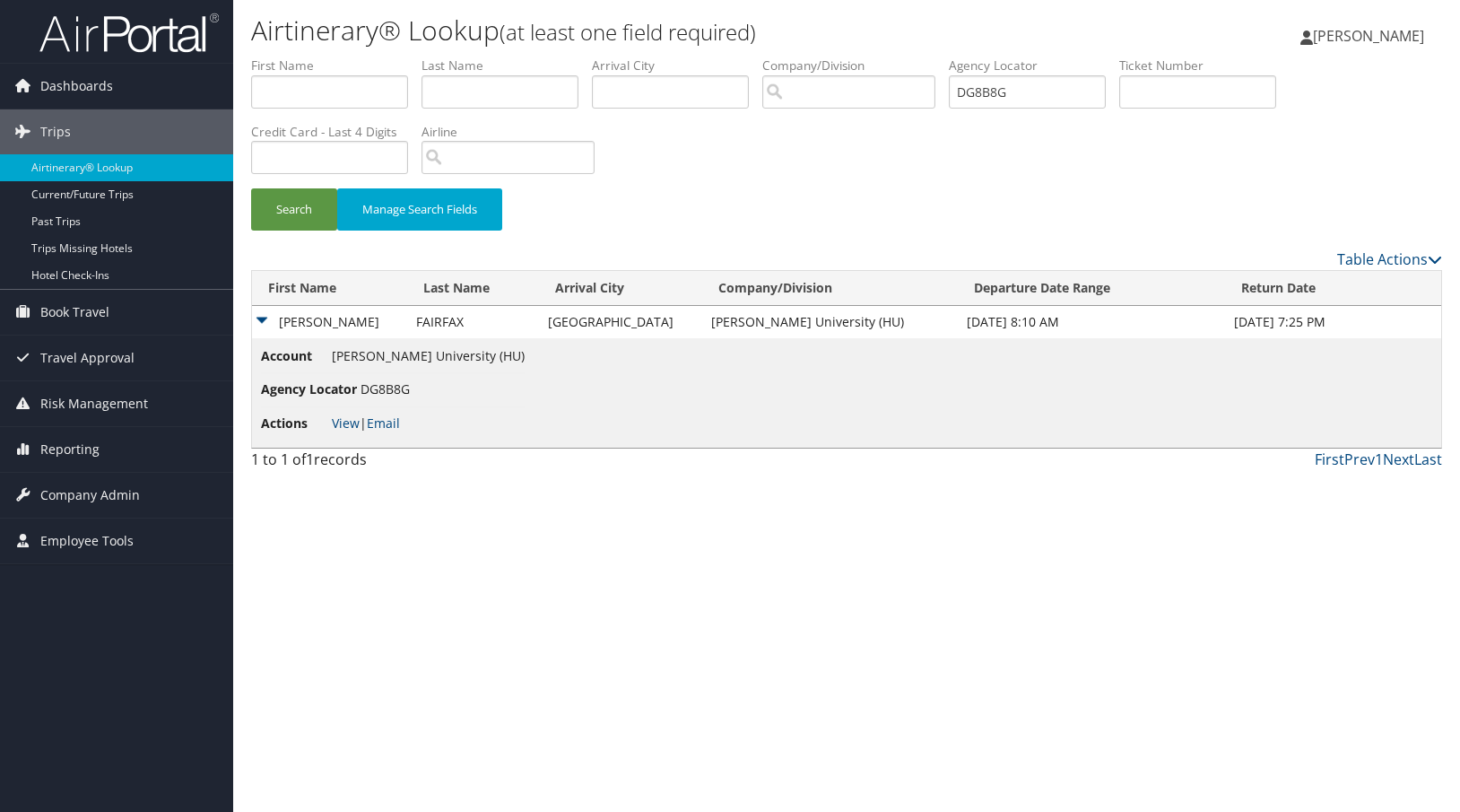
scroll to position [11, 0]
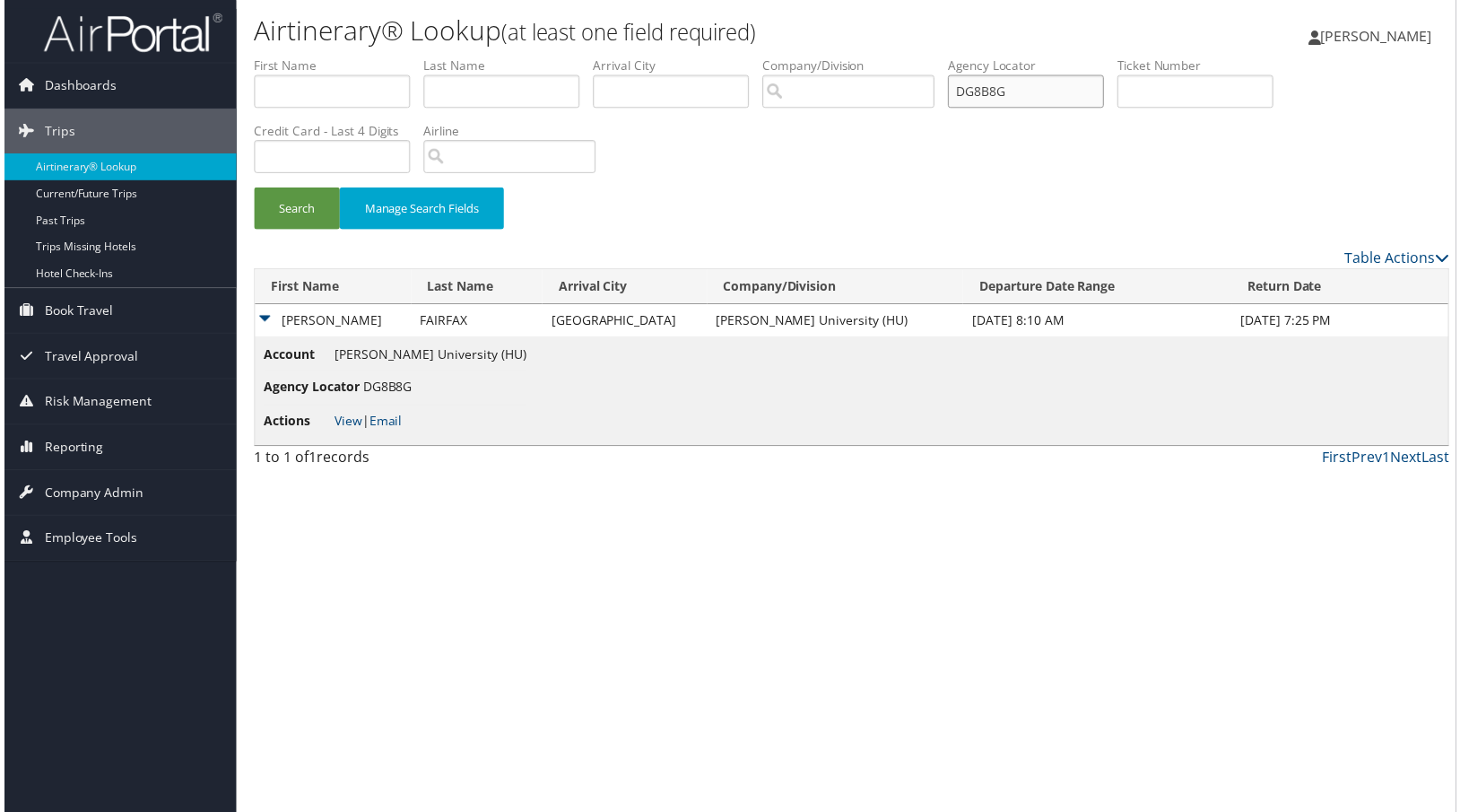
click at [949, 109] on input "DG8B8G" at bounding box center [1027, 92] width 157 height 33
drag, startPoint x: 296, startPoint y: 211, endPoint x: 103, endPoint y: 197, distance: 193.5
click at [103, 197] on div "Dashboards AirPortal 360™ (Manager) AirPortal 360™ (Agent) My Travel Dashboard …" at bounding box center [736, 411] width 1471 height 822
paste input "LLTCB"
type input "DLLTCB"
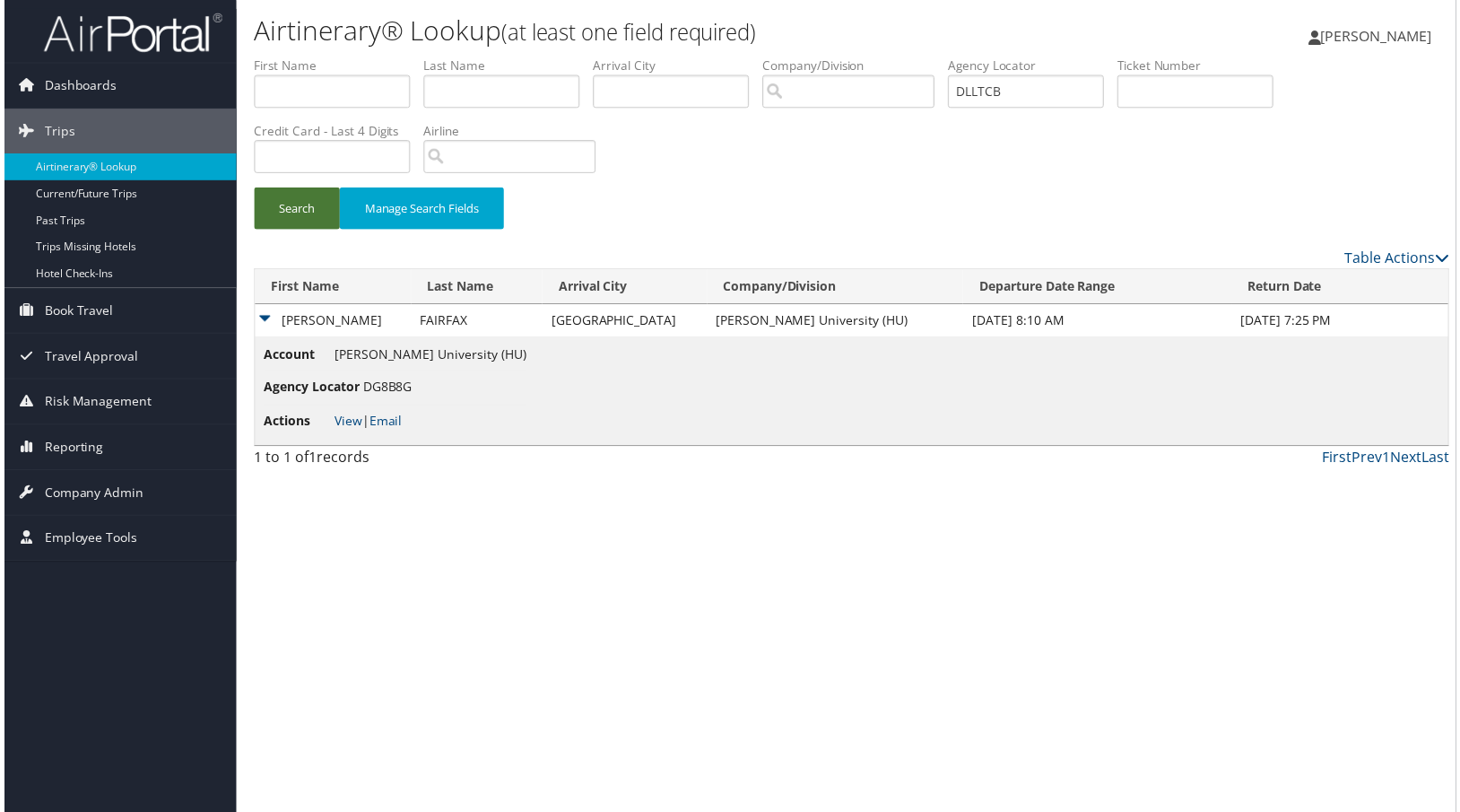
click at [328, 231] on button "Search" at bounding box center [293, 209] width 86 height 42
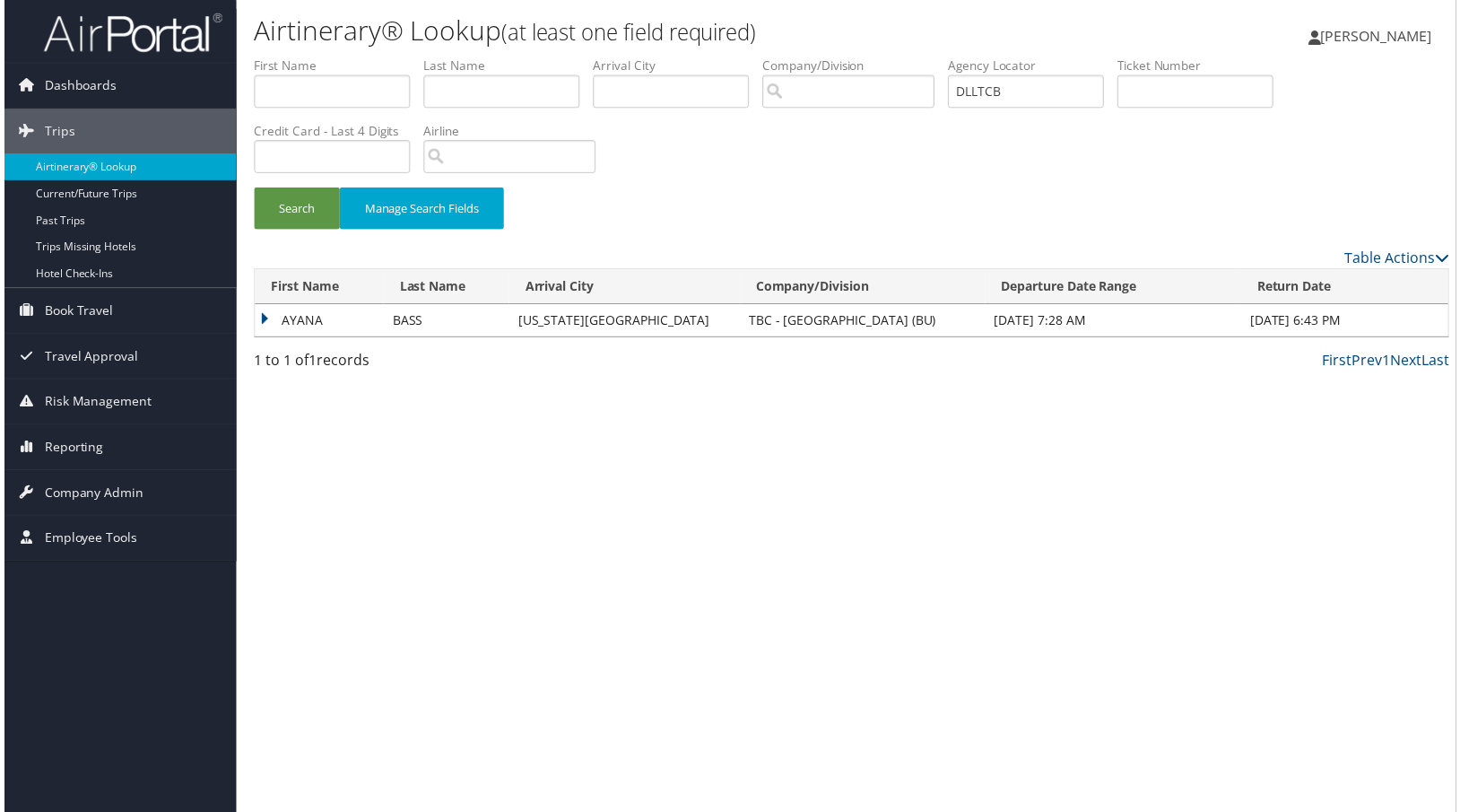
drag, startPoint x: 333, startPoint y: 456, endPoint x: 331, endPoint y: 481, distance: 25.1
click at [329, 338] on td "AYANA" at bounding box center [317, 321] width 129 height 32
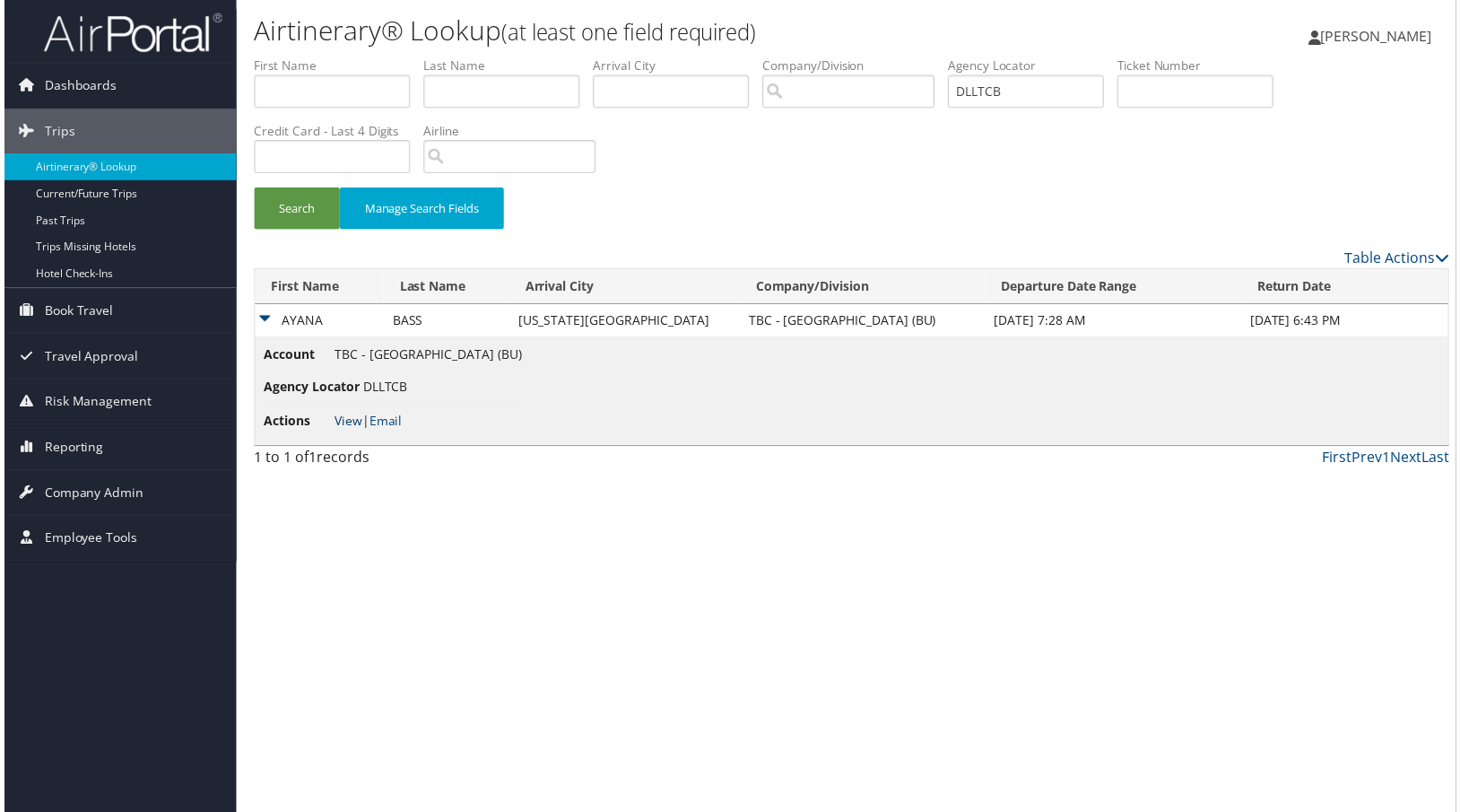
click at [360, 431] on link "View" at bounding box center [346, 423] width 28 height 17
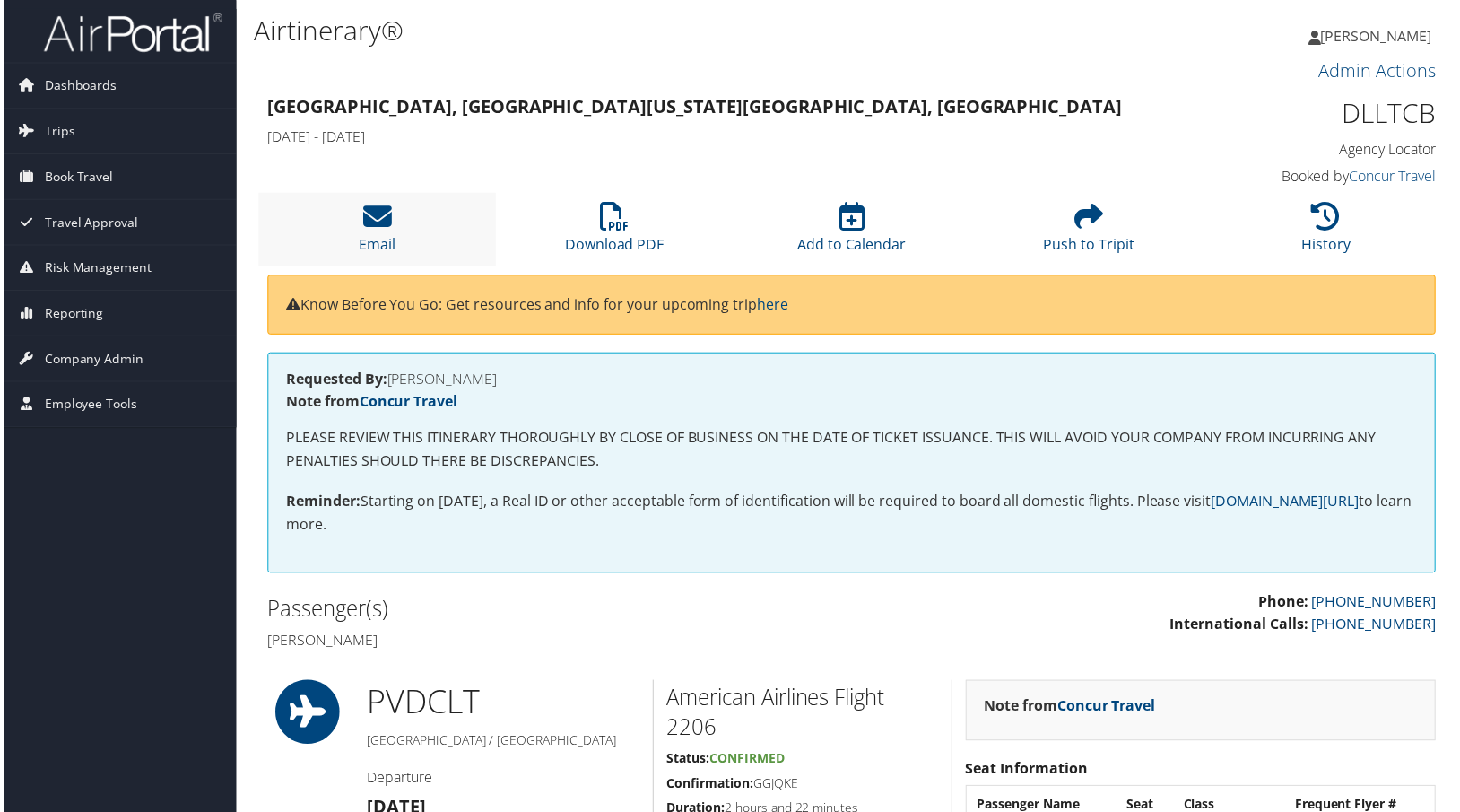
click at [356, 267] on li "Email" at bounding box center [375, 230] width 239 height 73
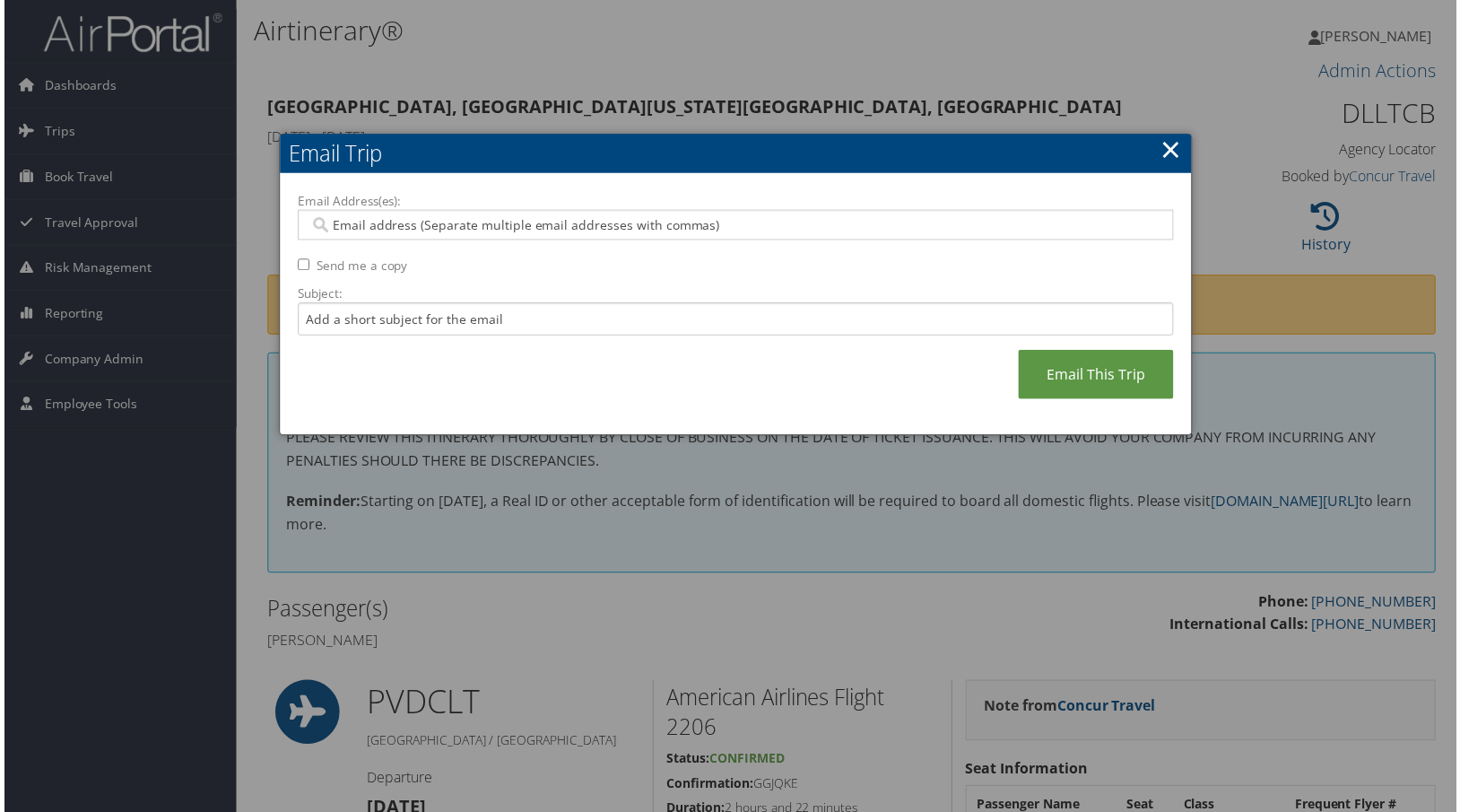
click at [306, 271] on input "Send me a copy" at bounding box center [301, 266] width 12 height 12
checkbox input "true"
click at [454, 235] on input "Email Address(es):" at bounding box center [725, 225] width 839 height 18
paste input "[EMAIL_ADDRESS][DOMAIN_NAME]"
type input "[EMAIL_ADDRESS][DOMAIN_NAME]"
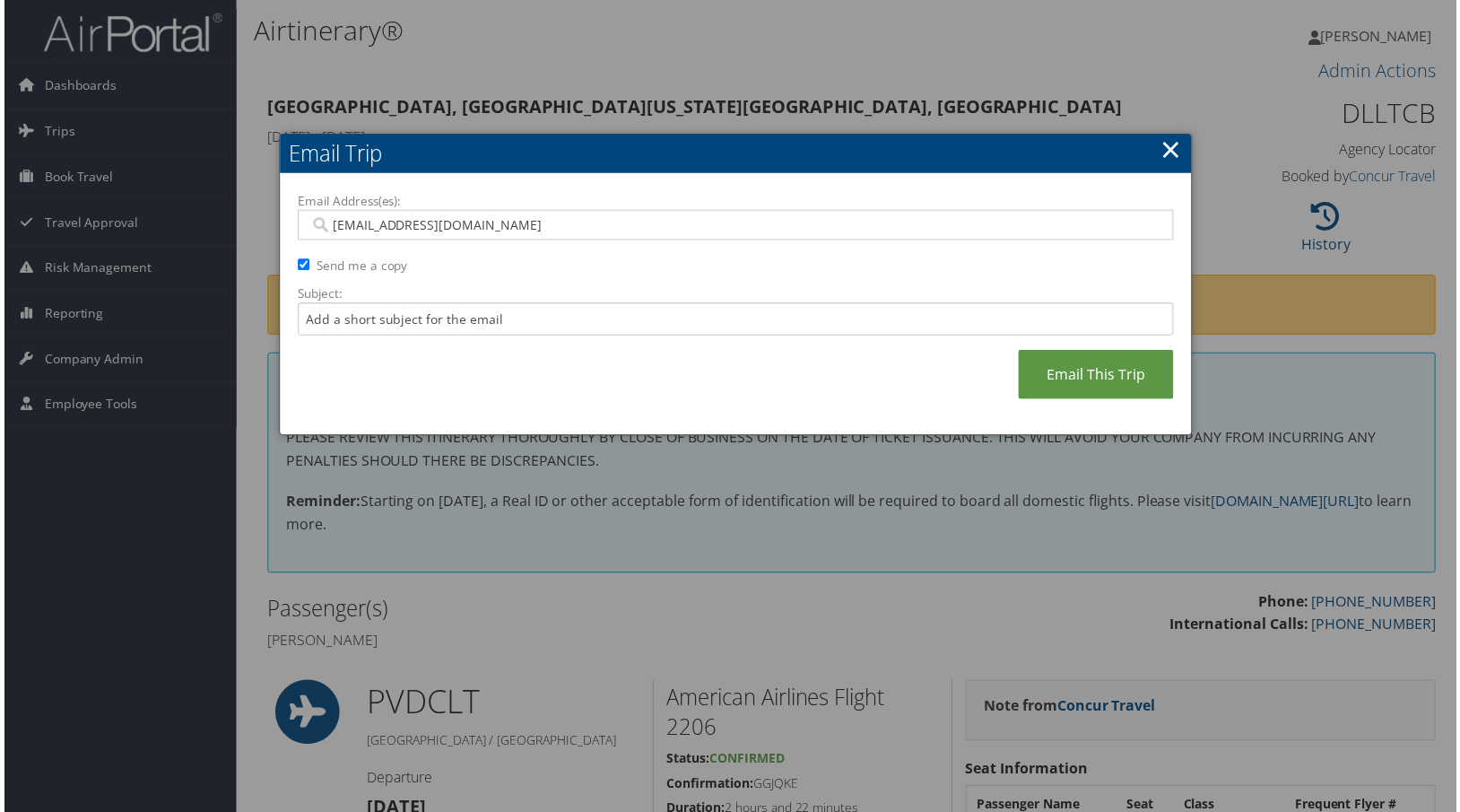
type input "[EMAIL_ADDRESS][DOMAIN_NAME]"
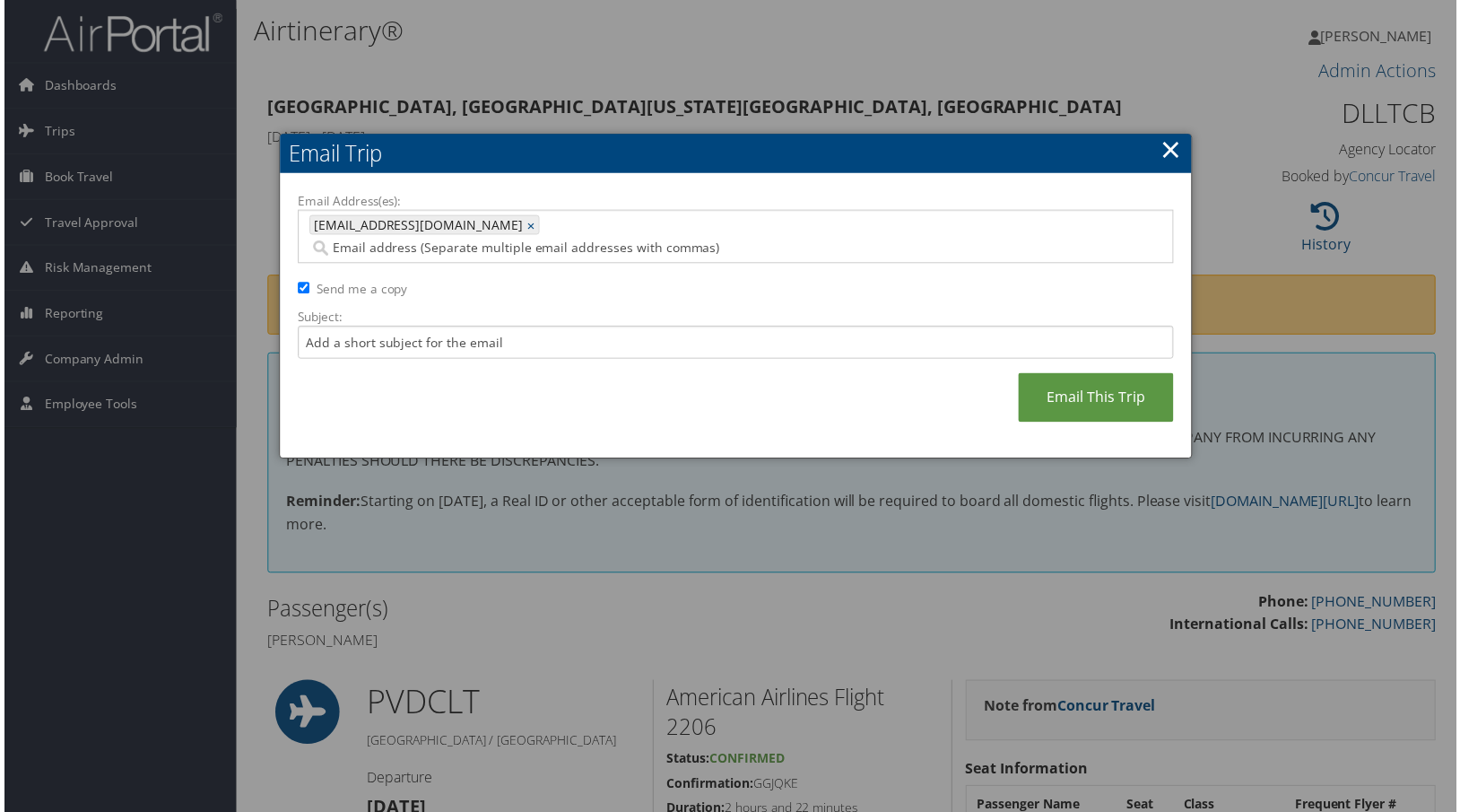
click at [534, 248] on div "[EMAIL_ADDRESS][DOMAIN_NAME] [EMAIL_ADDRESS][DOMAIN_NAME] ×" at bounding box center [736, 237] width 880 height 54
paste input "[PERSON_NAME][EMAIL_ADDRESS][DOMAIN_NAME]"
type input "[PERSON_NAME][EMAIL_ADDRESS][DOMAIN_NAME]"
type input "[EMAIL_ADDRESS][DOMAIN_NAME], [PERSON_NAME][EMAIL_ADDRESS][DOMAIN_NAME]"
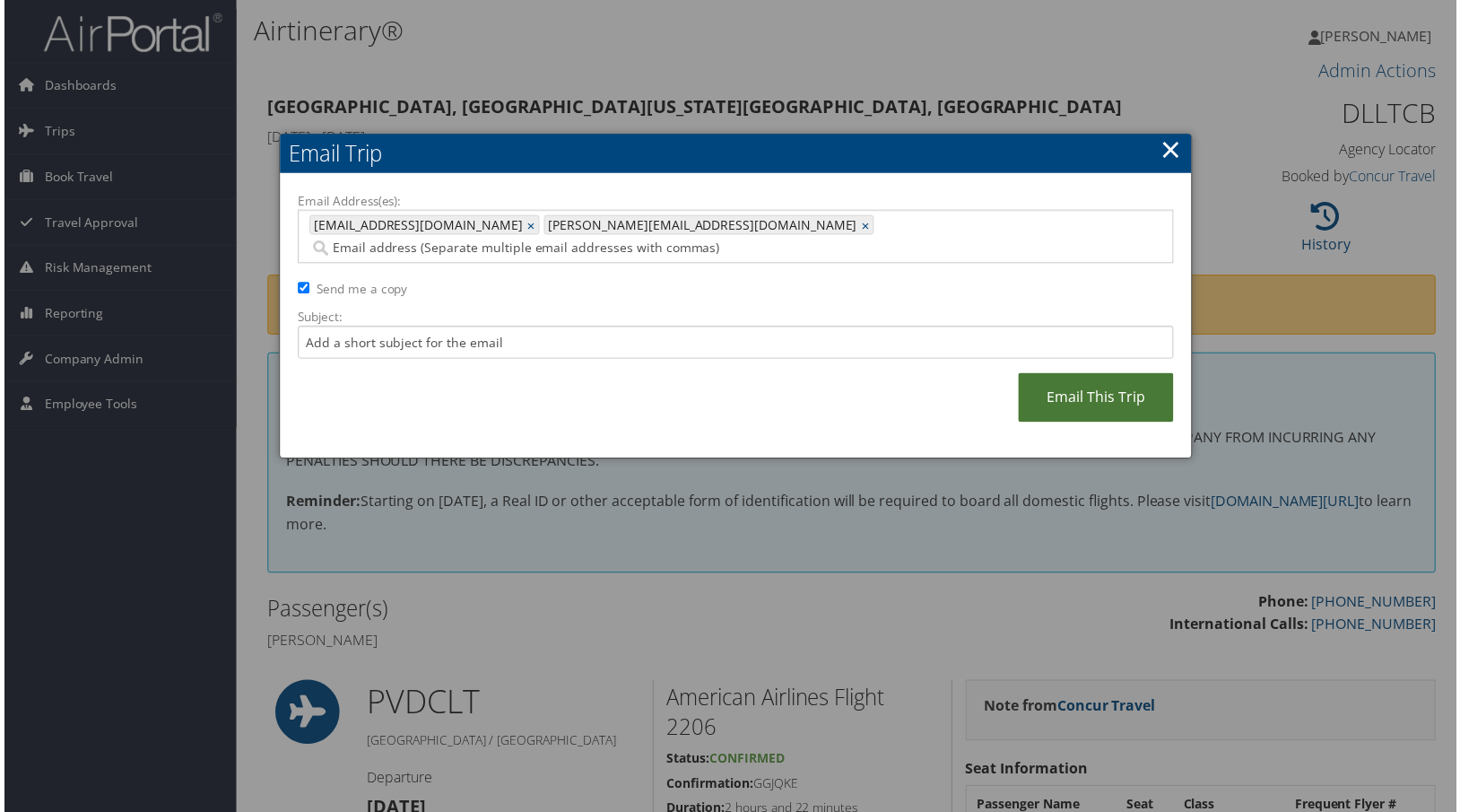
drag, startPoint x: 1061, startPoint y: 480, endPoint x: 1055, endPoint y: 467, distance: 14.3
click at [1062, 424] on link "Email This Trip" at bounding box center [1097, 399] width 156 height 49
